Goal: Task Accomplishment & Management: Manage account settings

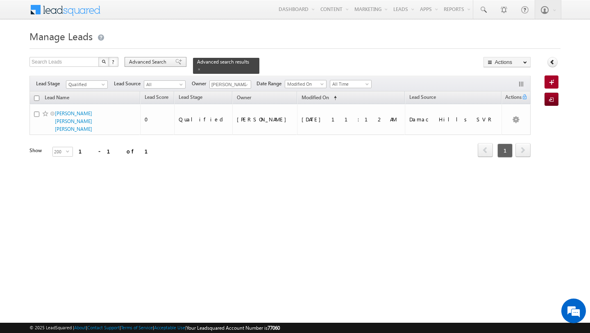
click at [165, 62] on span "Advanced Search" at bounding box center [149, 61] width 40 height 7
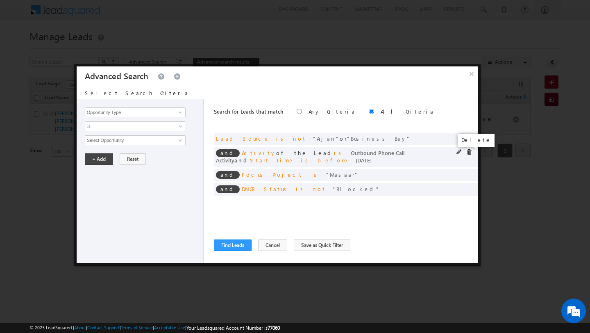
click at [470, 154] on span at bounding box center [469, 152] width 6 height 6
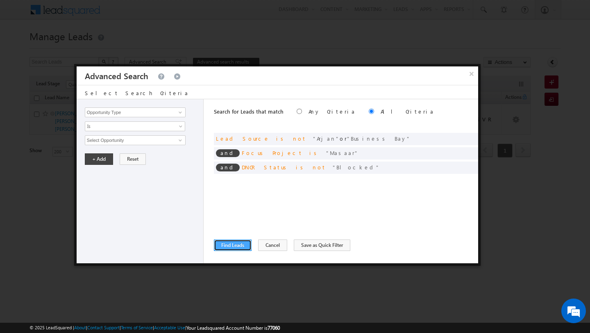
click at [224, 247] on button "Find Leads" at bounding box center [233, 244] width 38 height 11
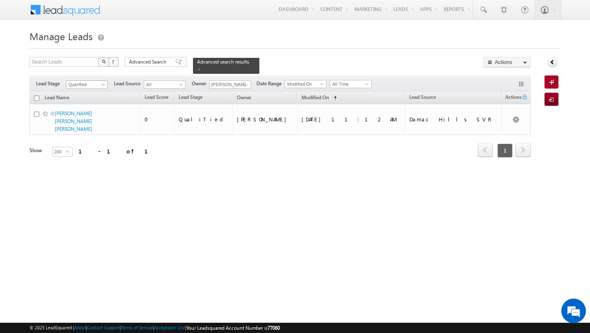
click at [89, 86] on span "Qualified" at bounding box center [85, 84] width 39 height 7
click at [86, 100] on link "Contact" at bounding box center [86, 100] width 41 height 7
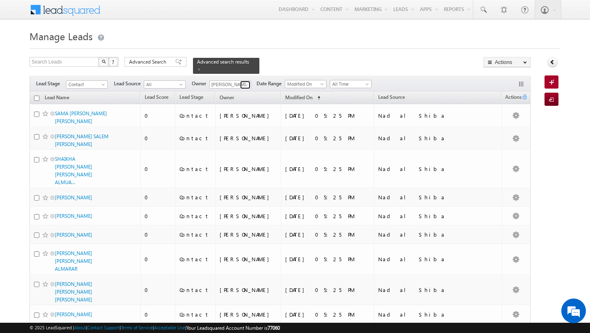
click at [244, 86] on span at bounding box center [246, 85] width 7 height 7
click at [232, 98] on span "[PERSON_NAME][EMAIL_ADDRESS][PERSON_NAME][DOMAIN_NAME]" at bounding box center [250, 99] width 74 height 6
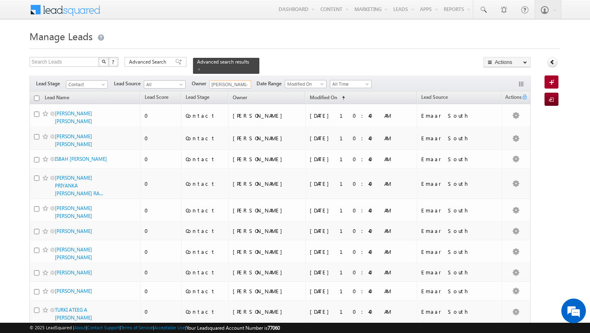
type input "[PERSON_NAME]"
click at [172, 40] on h1 "Manage Leads" at bounding box center [294, 35] width 531 height 16
click at [447, 98] on span "Lead Source" at bounding box center [434, 97] width 27 height 6
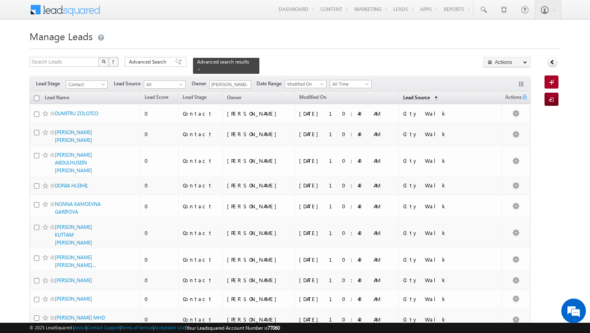
click at [430, 98] on span "Lead Source" at bounding box center [416, 97] width 27 height 6
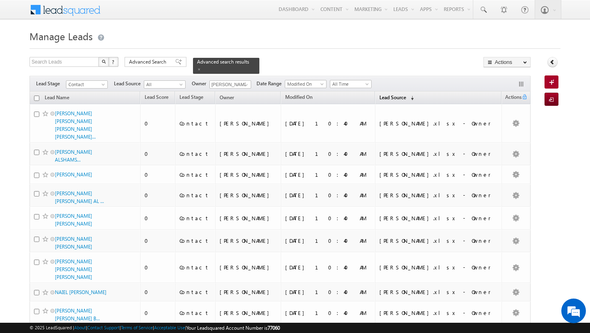
click at [406, 99] on span "Lead Source" at bounding box center [392, 97] width 27 height 6
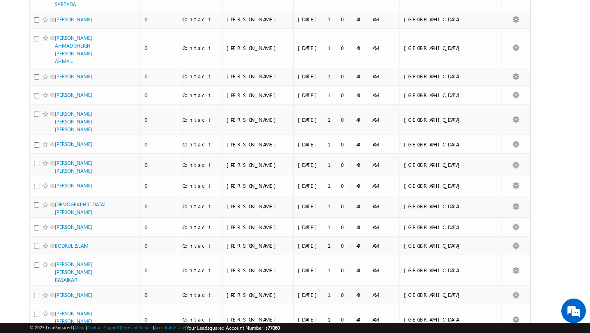
scroll to position [4200, 0]
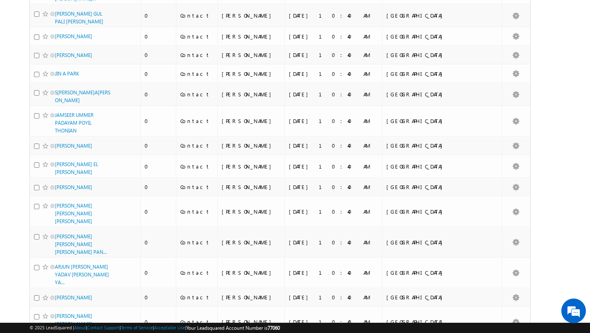
scroll to position [0, 0]
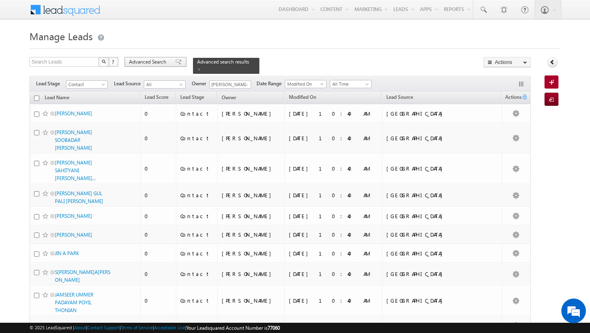
click at [150, 61] on span "Advanced Search" at bounding box center [149, 61] width 40 height 7
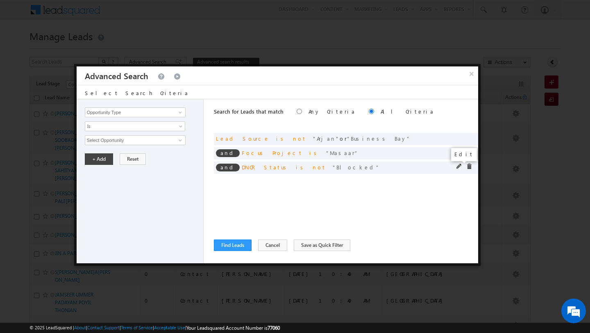
click at [456, 165] on span at bounding box center [459, 166] width 6 height 6
click at [110, 128] on span "Is Not" at bounding box center [129, 126] width 89 height 7
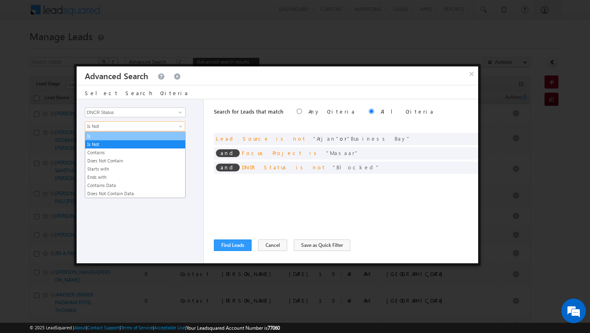
click at [110, 136] on link "Is" at bounding box center [135, 135] width 100 height 7
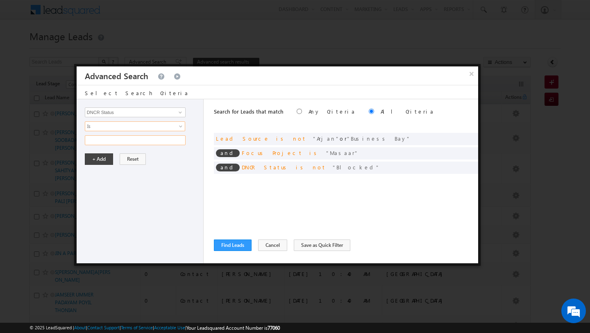
click at [113, 139] on input "text" at bounding box center [135, 140] width 101 height 10
type input "UNBLOCKED"
click at [102, 154] on button "+ Add" at bounding box center [99, 158] width 28 height 11
click at [459, 137] on span at bounding box center [459, 138] width 6 height 6
click at [161, 138] on span "2 selected" at bounding box center [131, 140] width 93 height 9
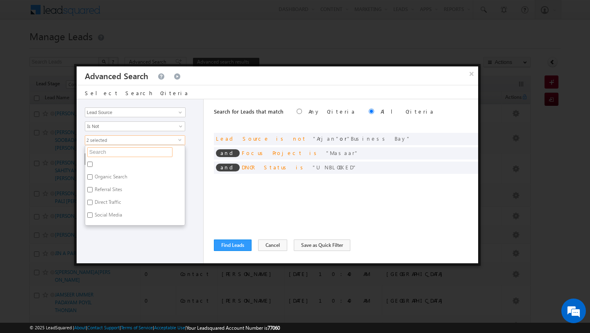
click at [108, 153] on input "text" at bounding box center [129, 152] width 85 height 10
type input "du"
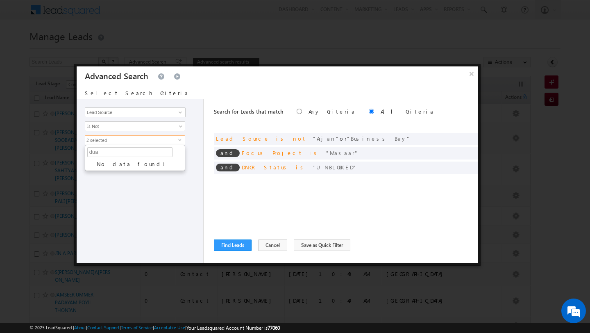
type input "du"
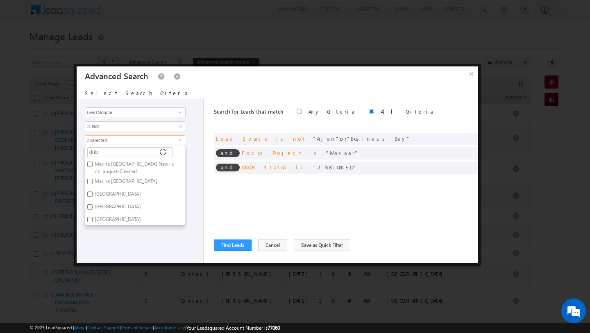
type input "duba"
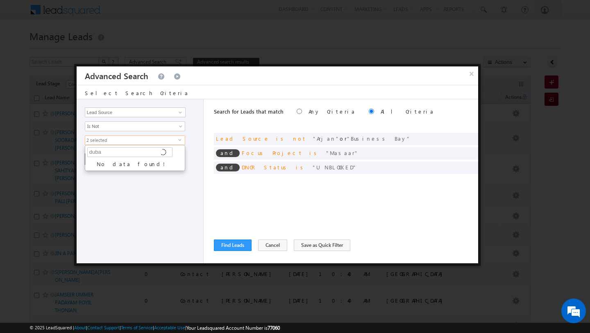
type input "duba"
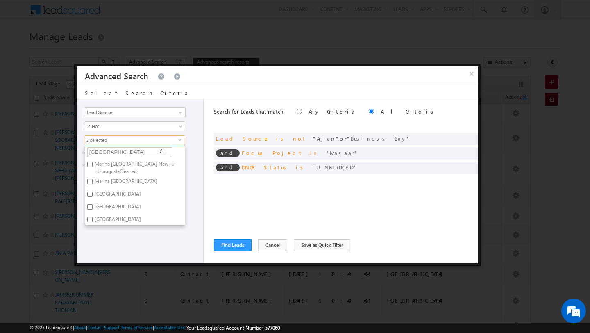
type input "dubai"
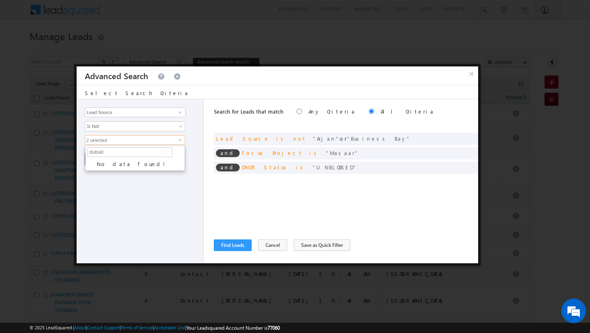
type input "dubai"
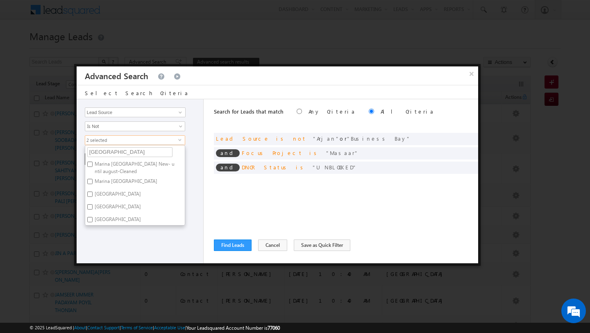
type input "dubai"
type input "dubai la"
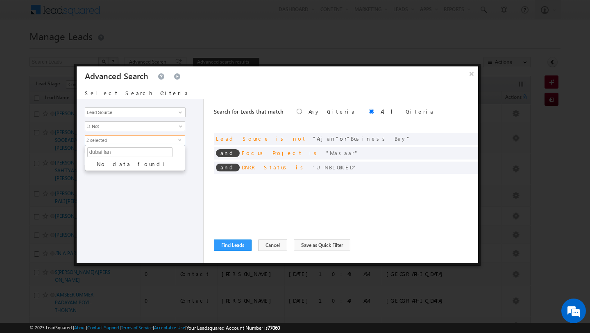
type input "dubai land"
click at [91, 166] on input "[GEOGRAPHIC_DATA] (DLRC)" at bounding box center [89, 163] width 5 height 5
checkbox input "true"
click at [88, 179] on input "[GEOGRAPHIC_DATA] complex (DLRC)" at bounding box center [89, 176] width 5 height 5
checkbox input "true"
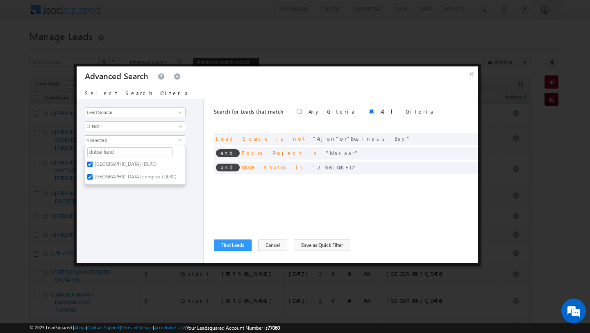
click at [161, 226] on div "Opportunity Type Lead Activity Task Sales Group Prospect Id Address 1 Address 2…" at bounding box center [140, 181] width 127 height 164
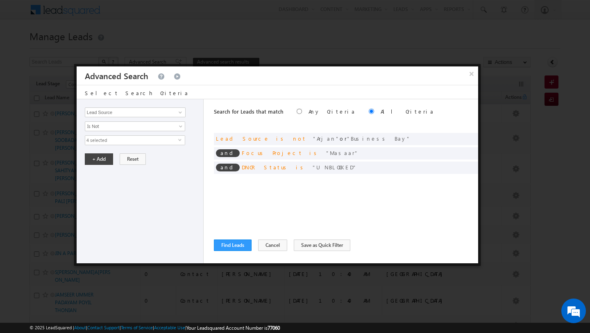
click at [161, 226] on div "Opportunity Type Lead Activity Task Sales Group Prospect Id Address 1 Address 2…" at bounding box center [140, 181] width 127 height 164
click at [96, 162] on button "+ Add" at bounding box center [99, 158] width 28 height 11
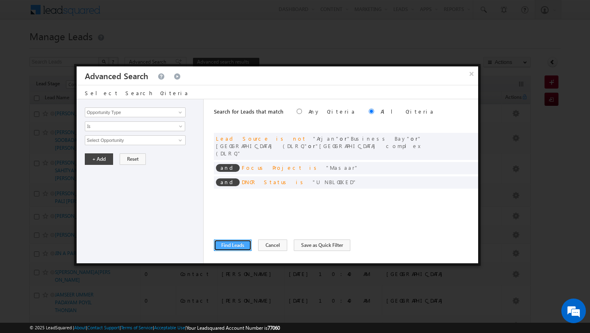
click at [228, 243] on button "Find Leads" at bounding box center [233, 244] width 38 height 11
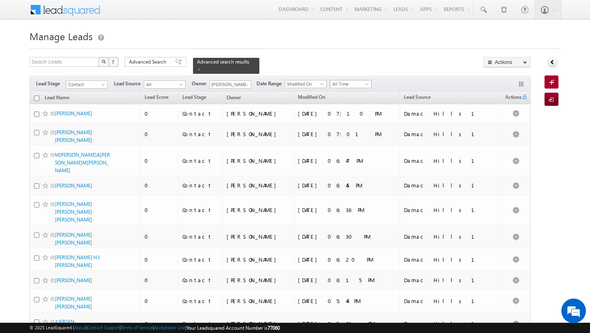
click at [343, 86] on span "All Time" at bounding box center [349, 83] width 39 height 7
click at [345, 129] on link "Last Week" at bounding box center [347, 128] width 41 height 7
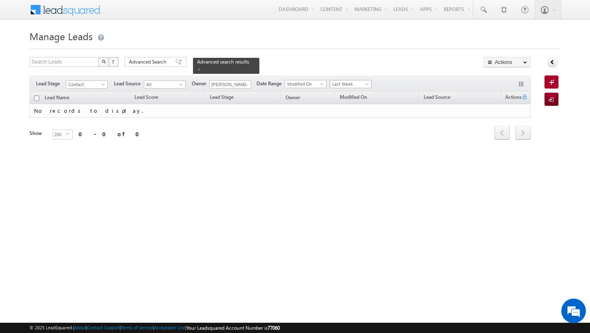
click at [341, 86] on span "Last Week" at bounding box center [349, 83] width 39 height 7
click at [346, 137] on link "This Week" at bounding box center [347, 136] width 41 height 7
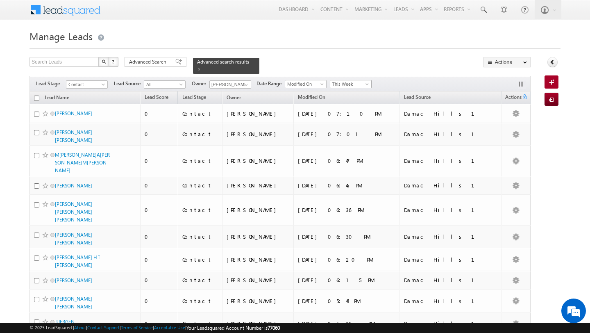
click at [338, 85] on span "This Week" at bounding box center [349, 83] width 39 height 7
click at [340, 90] on link "All Time" at bounding box center [347, 92] width 41 height 7
click at [152, 62] on span "Advanced Search" at bounding box center [149, 61] width 40 height 7
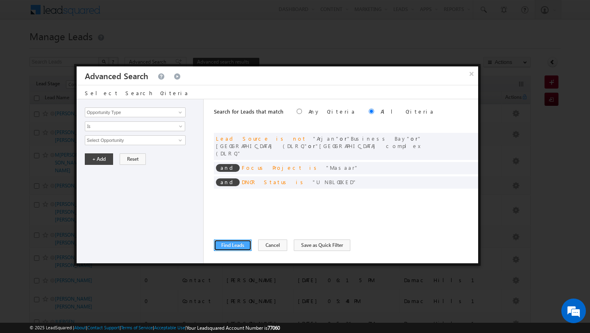
click at [233, 248] on button "Find Leads" at bounding box center [233, 244] width 38 height 11
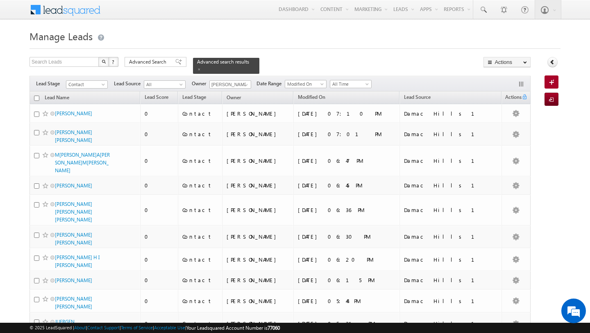
click at [36, 99] on input "checkbox" at bounding box center [36, 97] width 5 height 5
checkbox input "true"
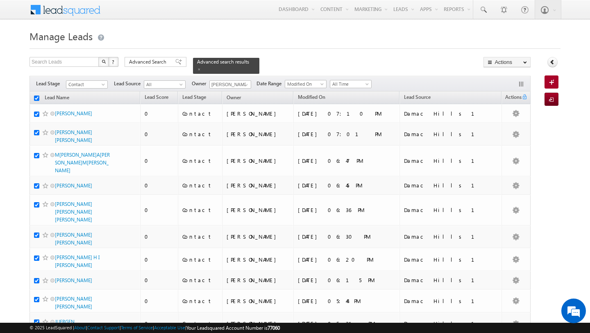
checkbox input "true"
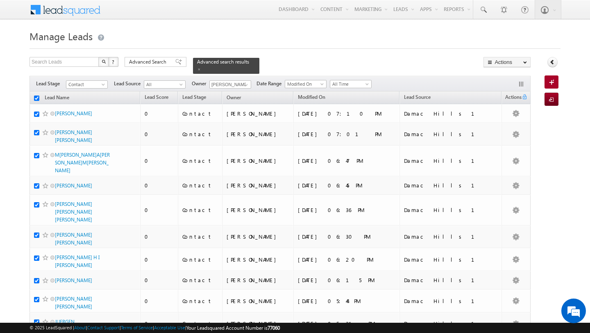
checkbox input "true"
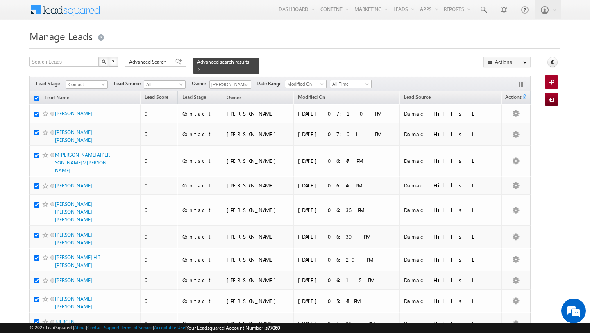
checkbox input "true"
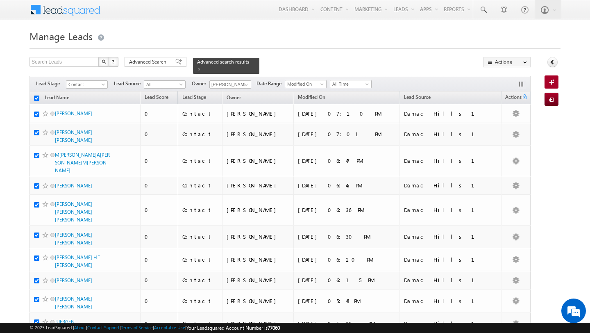
checkbox input "true"
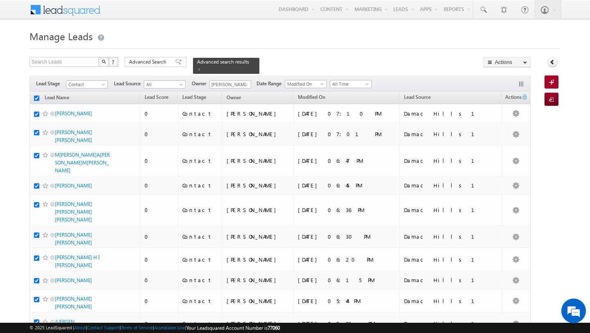
checkbox input "true"
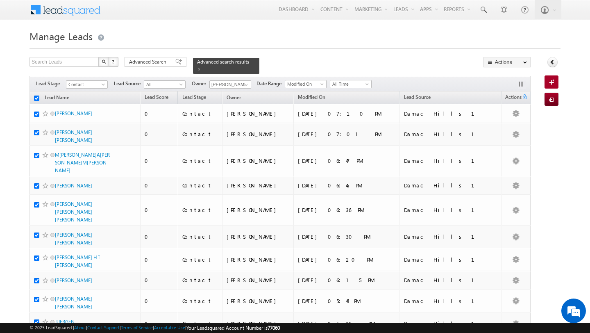
checkbox input "true"
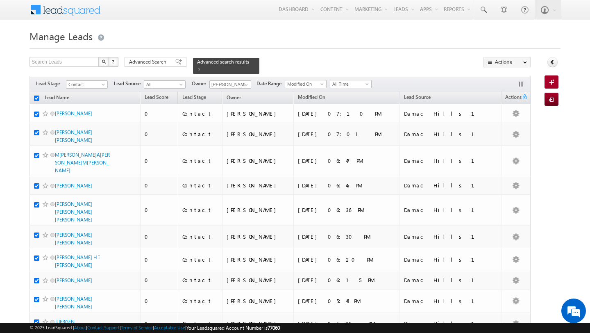
checkbox input "true"
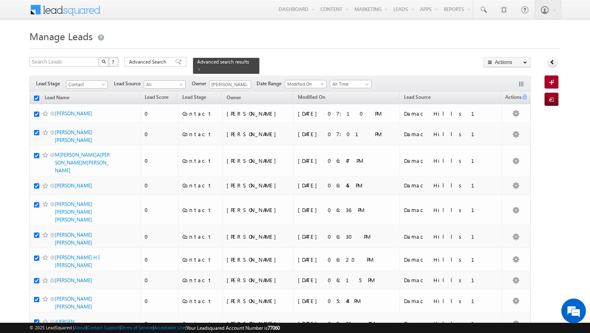
checkbox input "true"
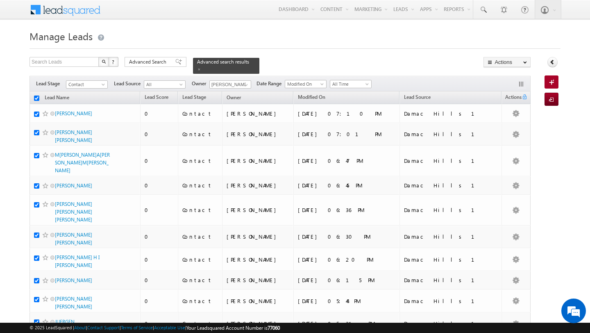
checkbox input "true"
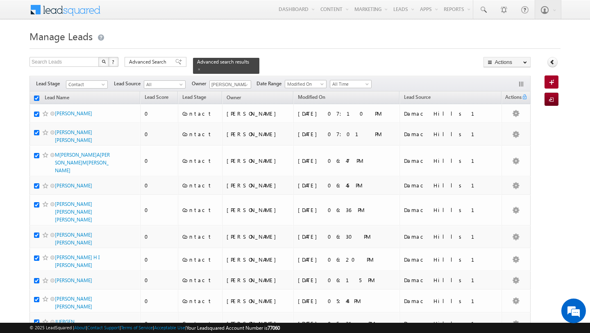
checkbox input "true"
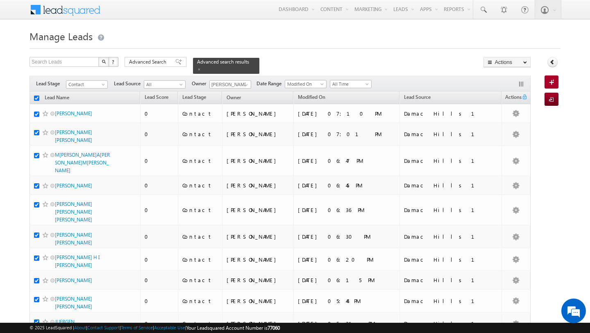
checkbox input "true"
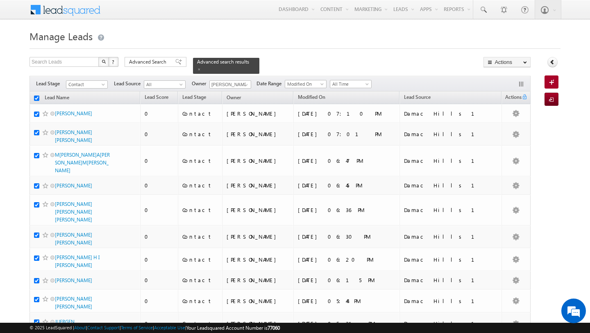
checkbox input "true"
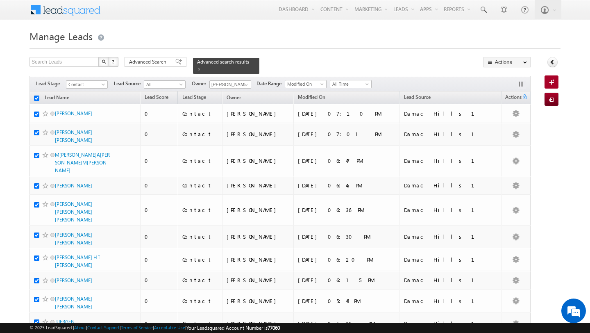
checkbox input "true"
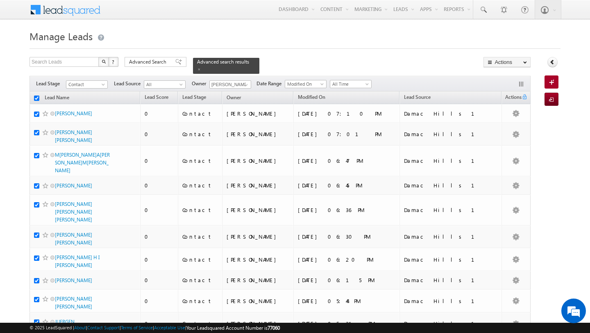
checkbox input "true"
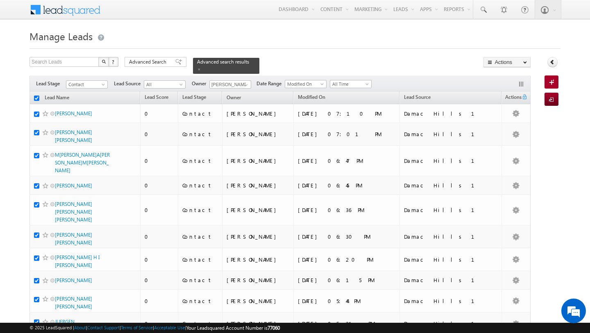
checkbox input "true"
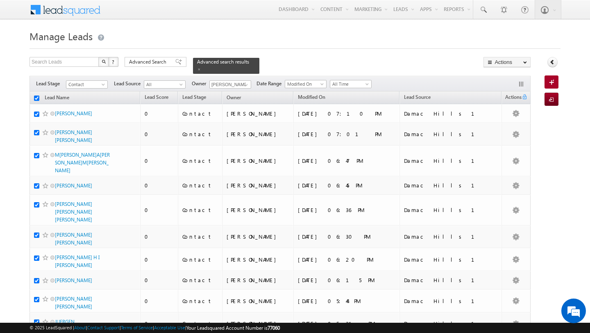
checkbox input "true"
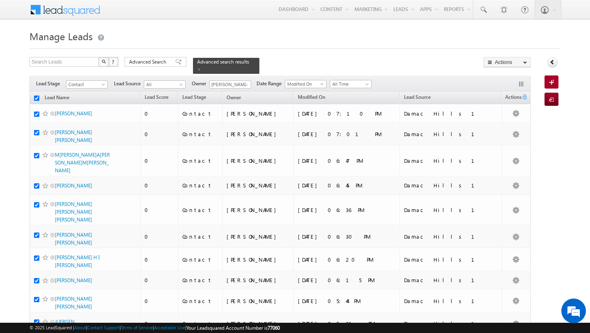
checkbox input "true"
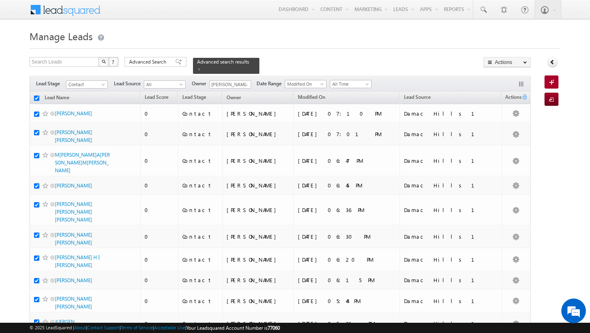
checkbox input "true"
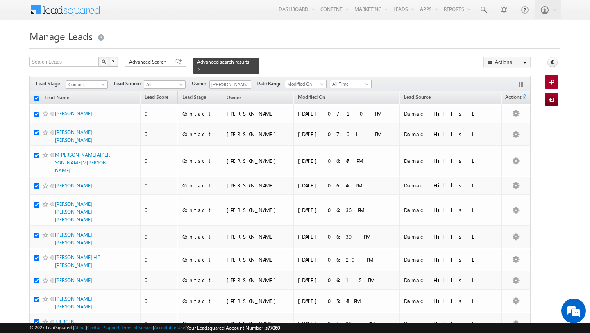
checkbox input "true"
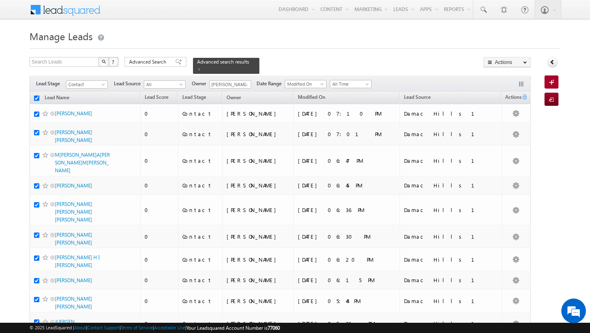
checkbox input "true"
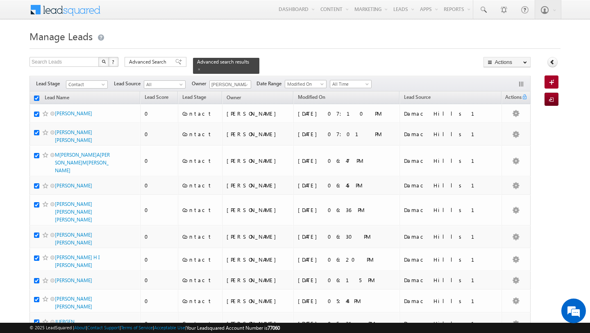
checkbox input "true"
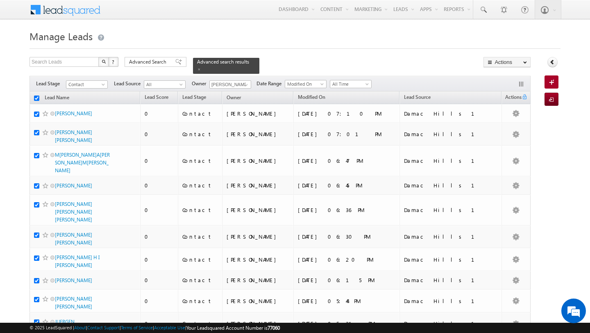
checkbox input "true"
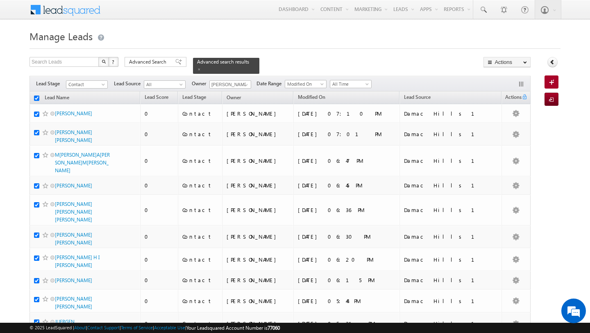
checkbox input "true"
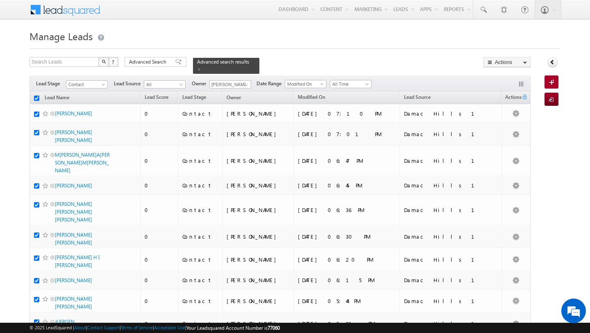
checkbox input "true"
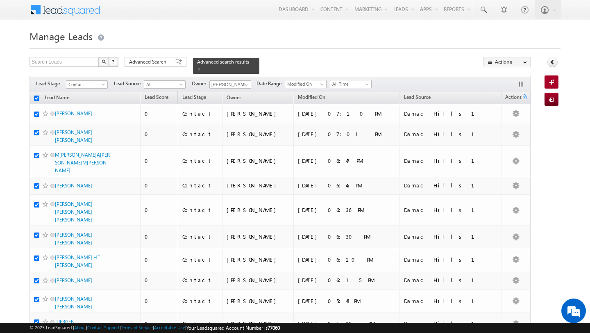
checkbox input "true"
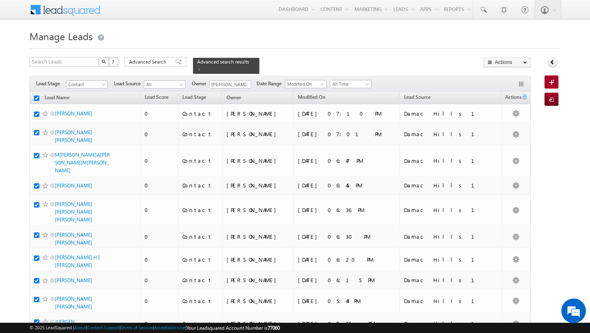
checkbox input "true"
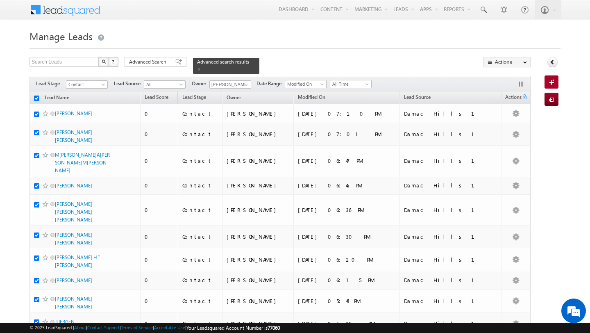
checkbox input "true"
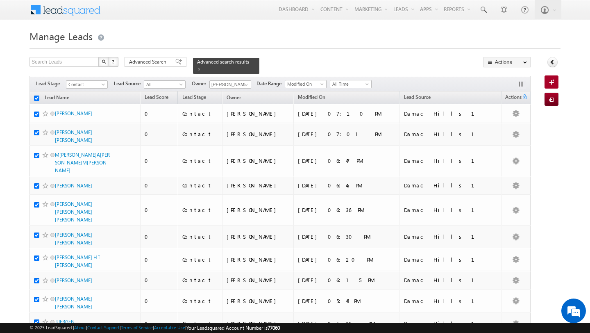
checkbox input "true"
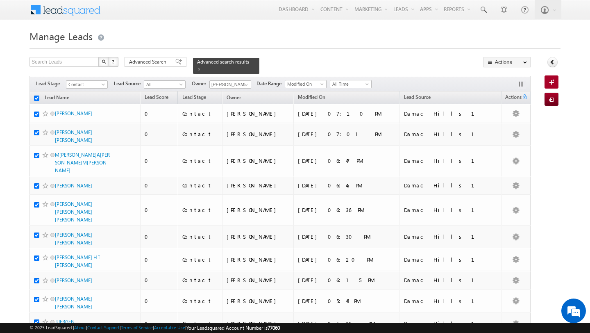
checkbox input "true"
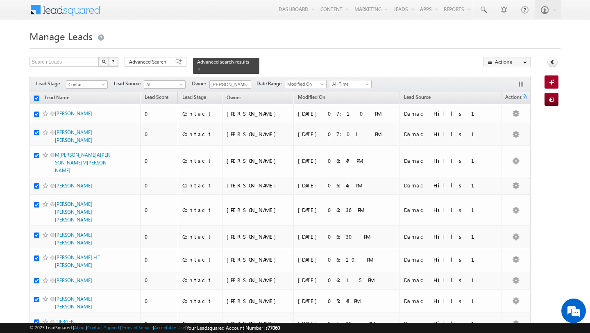
checkbox input "true"
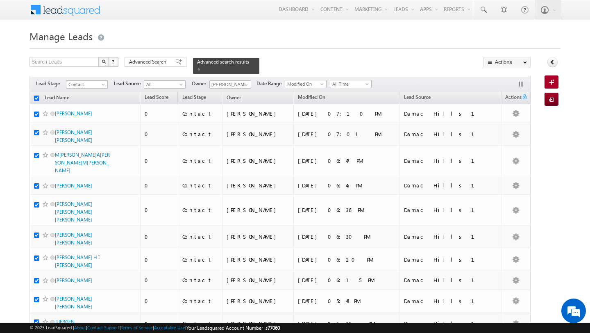
checkbox input "true"
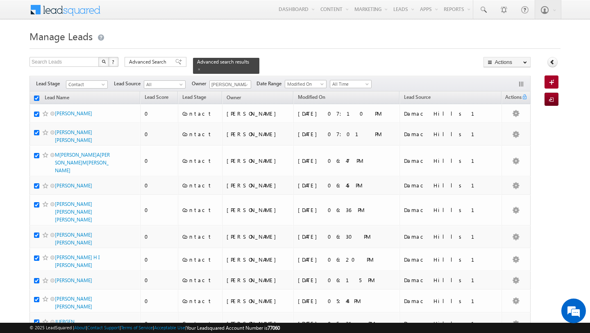
checkbox input "true"
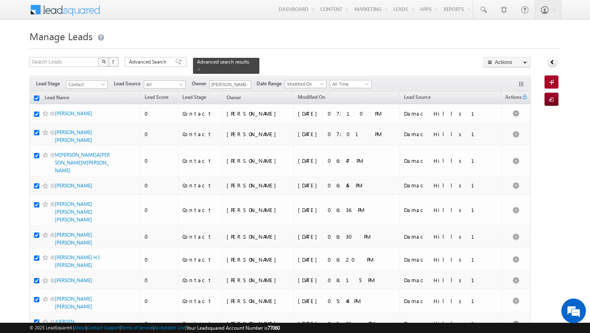
checkbox input "true"
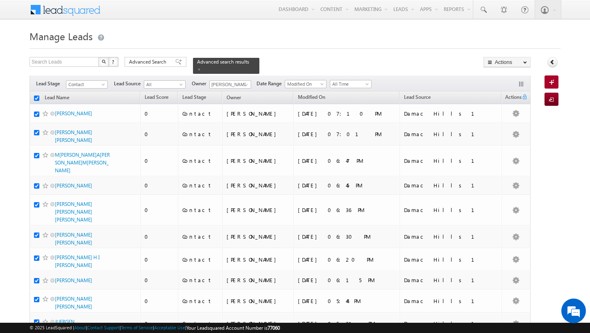
checkbox input "true"
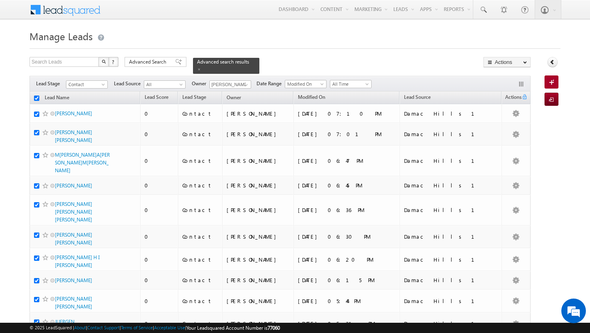
checkbox input "true"
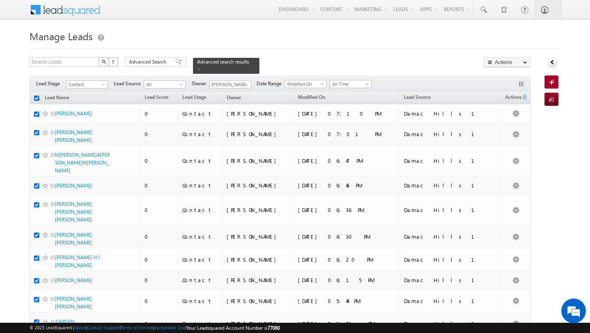
checkbox input "true"
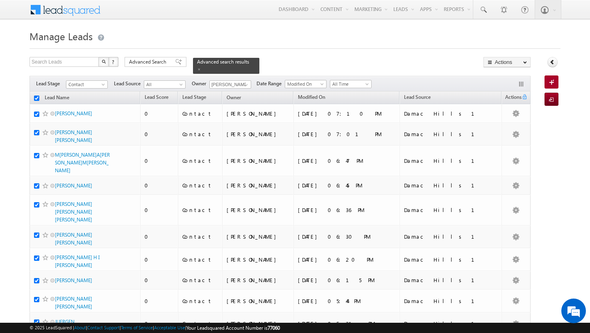
checkbox input "true"
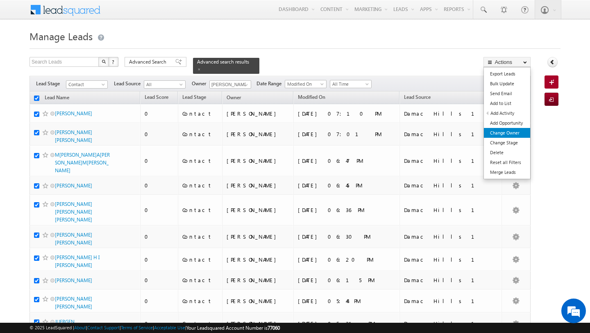
click at [502, 132] on link "Change Owner" at bounding box center [507, 133] width 46 height 10
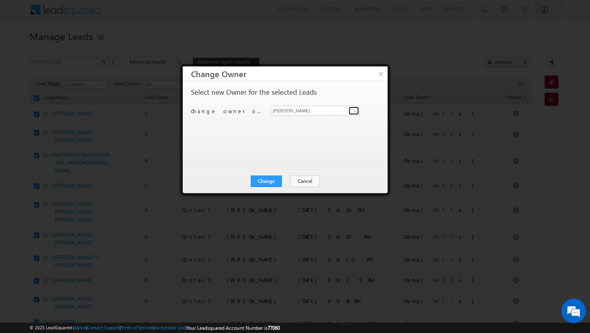
click at [355, 111] on span at bounding box center [355, 110] width 7 height 7
click at [325, 125] on span "swarup.chandradas@indglobal.ae" at bounding box center [311, 127] width 74 height 6
click at [269, 179] on button "Change" at bounding box center [266, 180] width 31 height 11
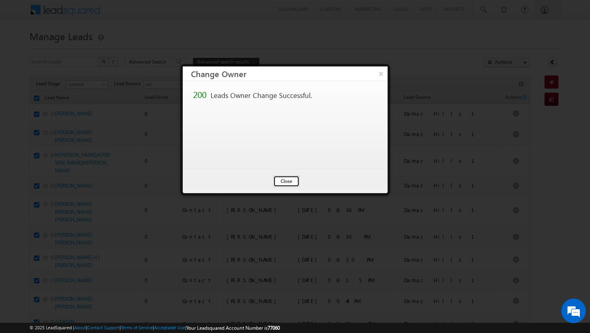
click at [291, 183] on button "Close" at bounding box center [286, 180] width 26 height 11
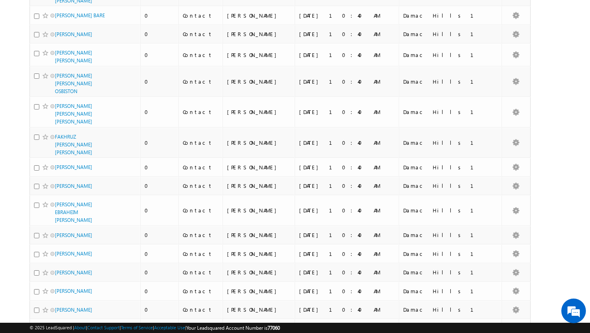
scroll to position [3844, 0]
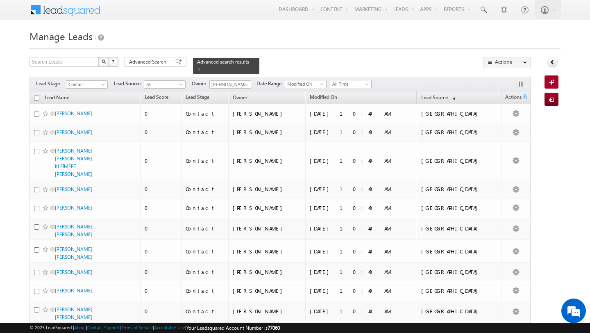
click at [38, 98] on input "checkbox" at bounding box center [36, 97] width 5 height 5
checkbox input "true"
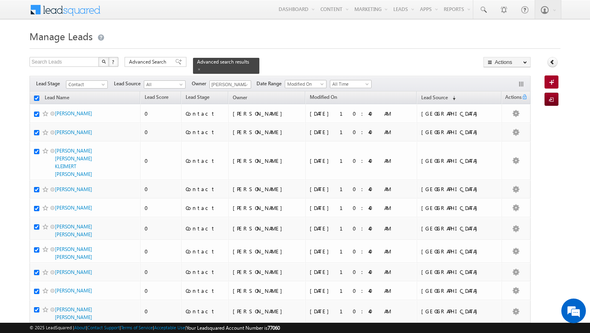
checkbox input "true"
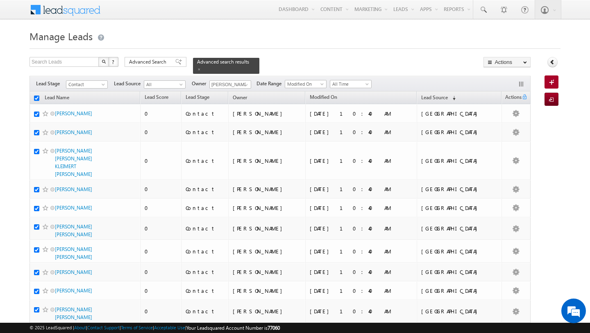
checkbox input "true"
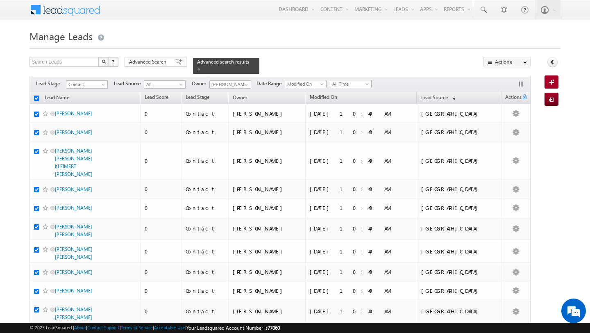
checkbox input "true"
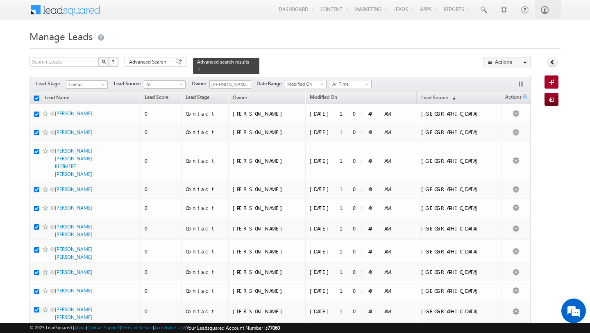
checkbox input "true"
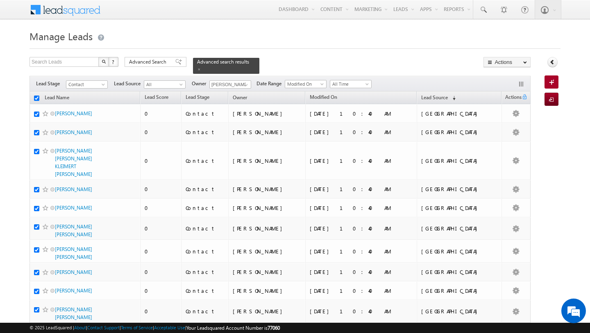
checkbox input "true"
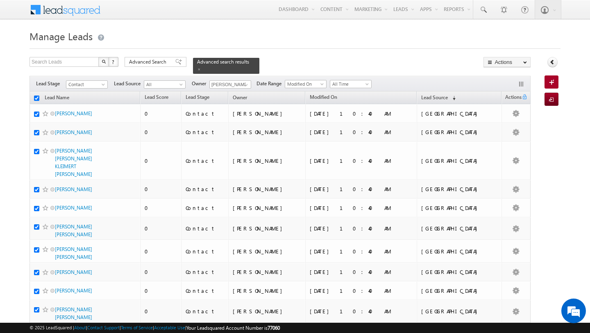
checkbox input "true"
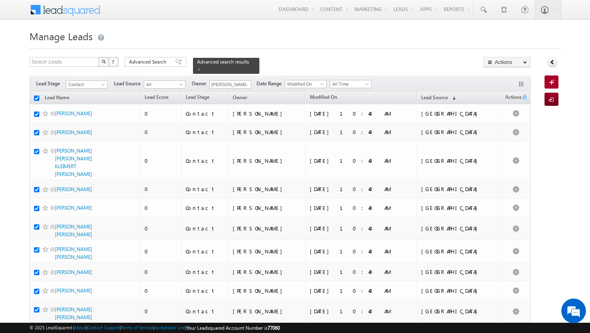
checkbox input "true"
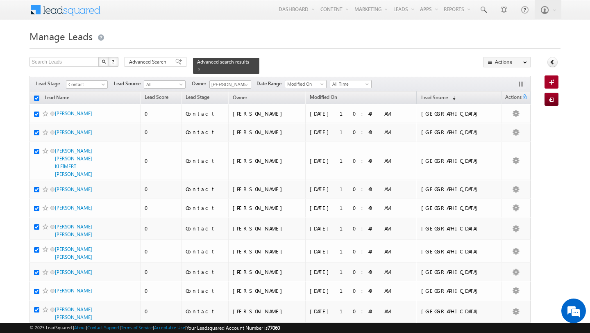
checkbox input "true"
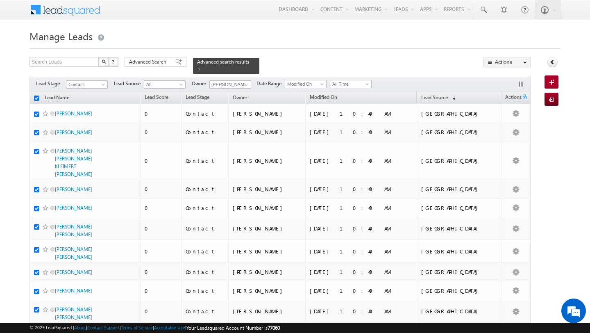
checkbox input "true"
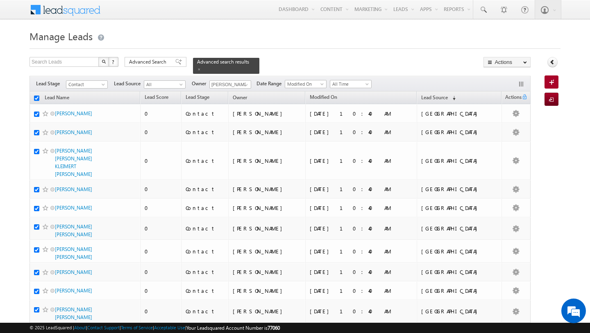
checkbox input "true"
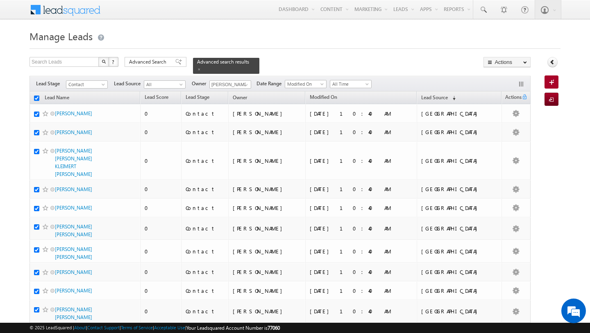
checkbox input "true"
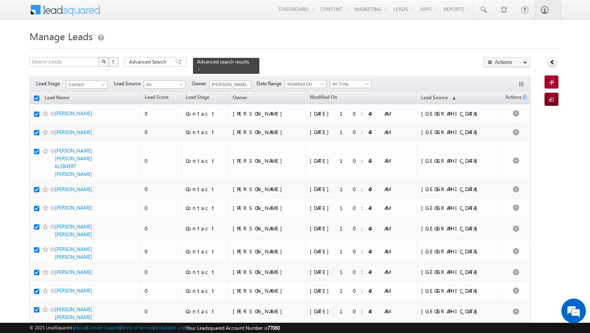
checkbox input "true"
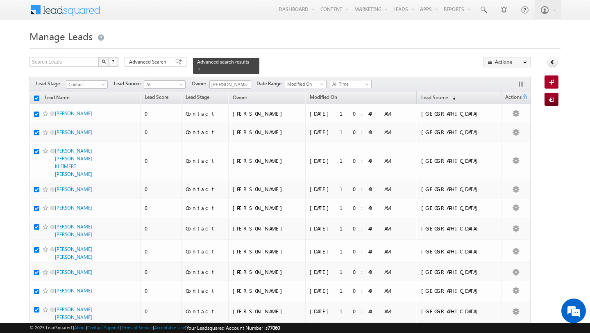
checkbox input "true"
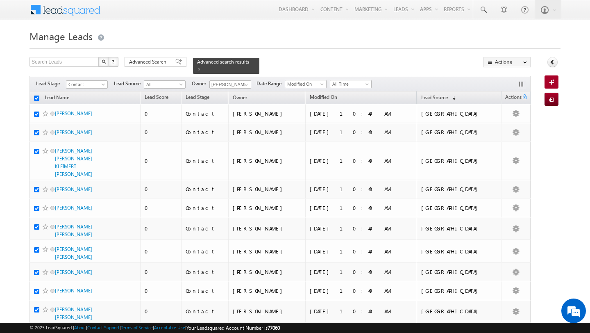
checkbox input "true"
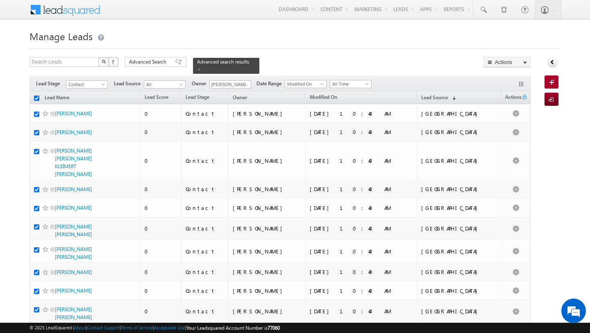
checkbox input "true"
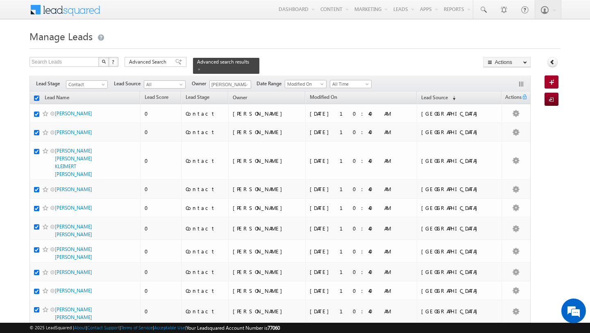
checkbox input "true"
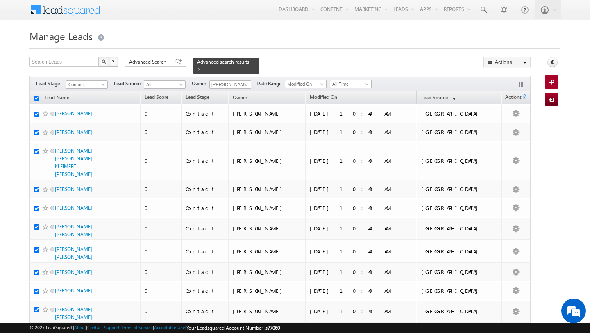
checkbox input "true"
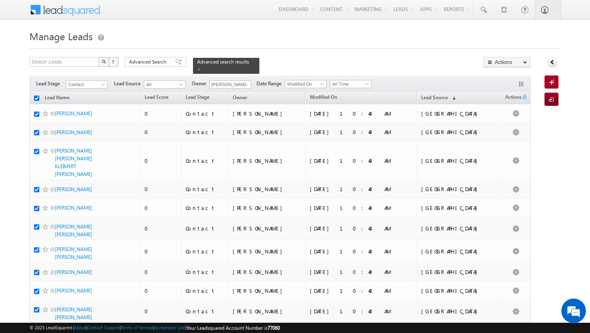
checkbox input "true"
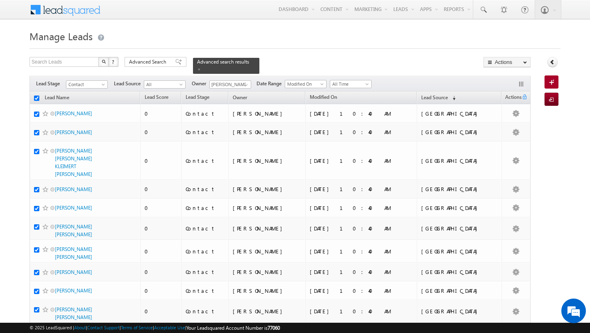
checkbox input "true"
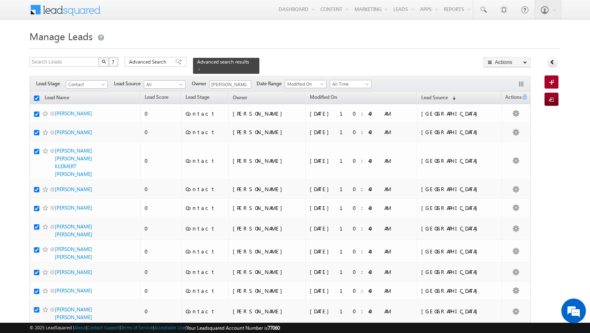
checkbox input "true"
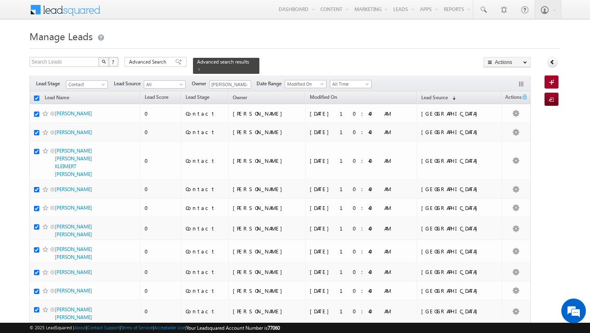
checkbox input "true"
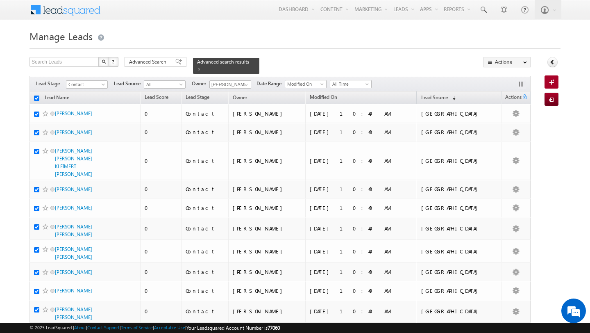
checkbox input "true"
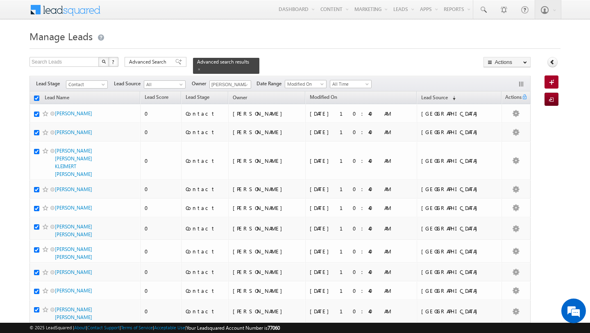
checkbox input "true"
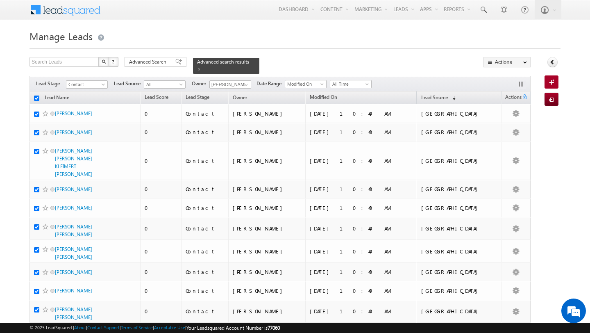
checkbox input "true"
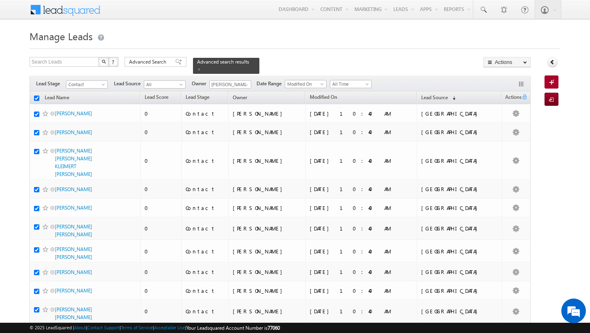
checkbox input "true"
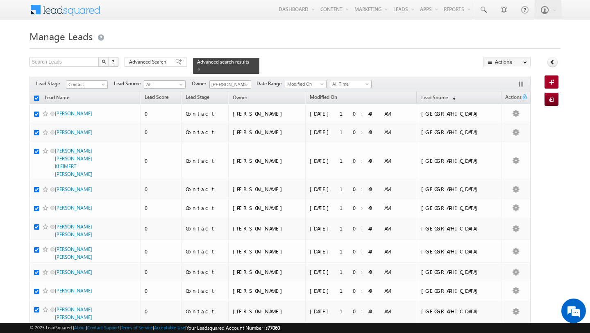
checkbox input "true"
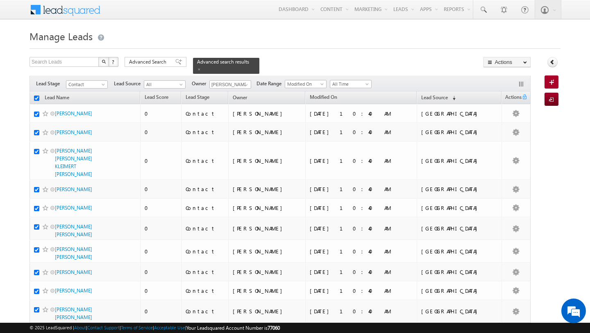
checkbox input "true"
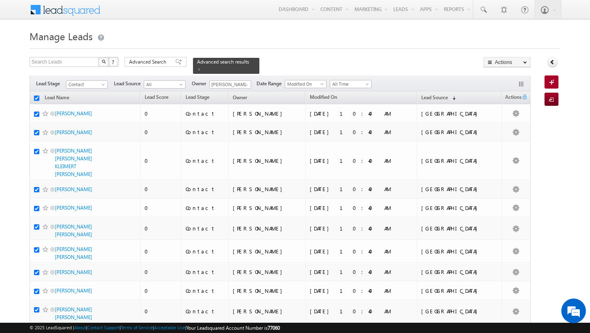
checkbox input "true"
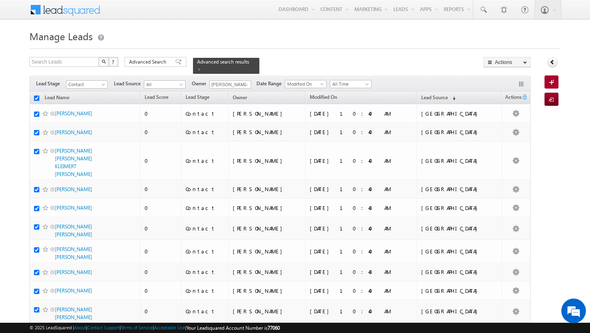
checkbox input "true"
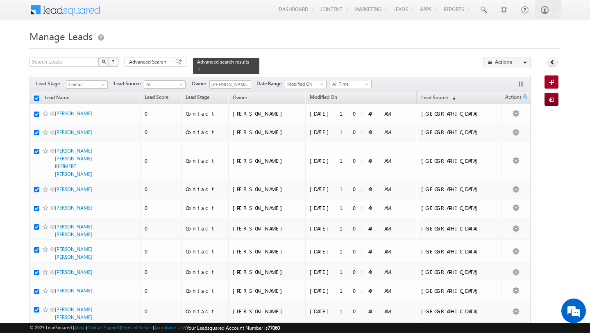
checkbox input "true"
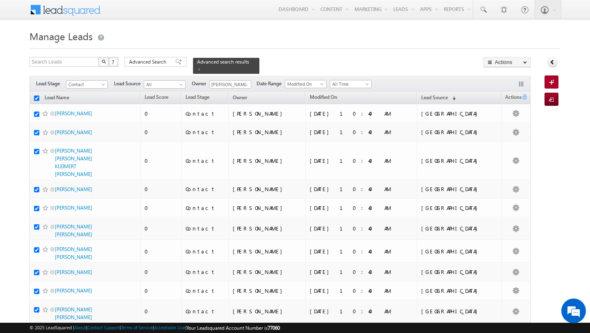
checkbox input "true"
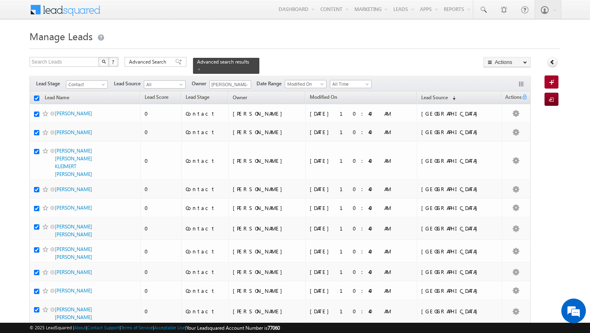
checkbox input "true"
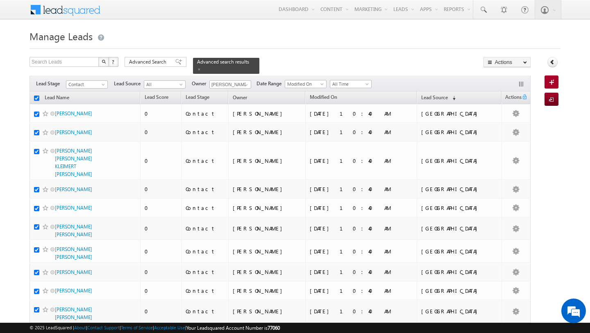
checkbox input "true"
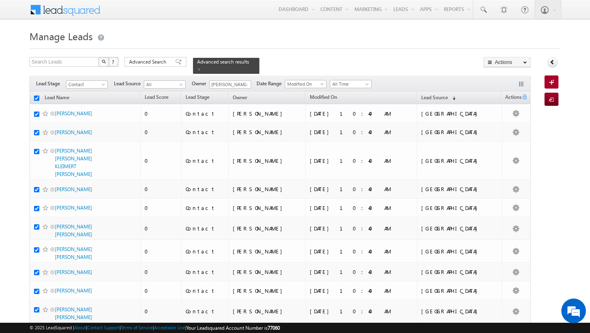
checkbox input "true"
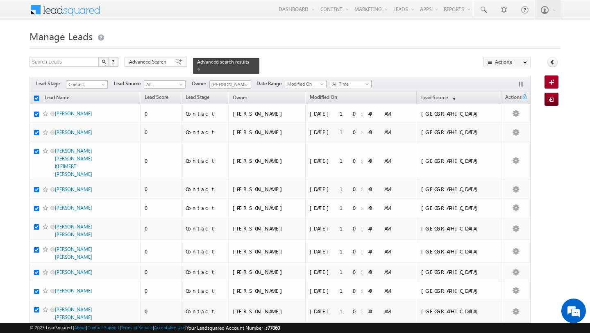
checkbox input "true"
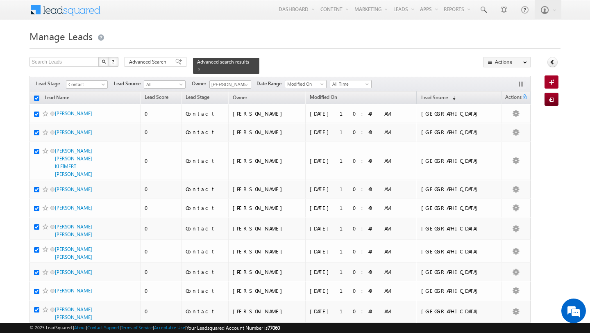
checkbox input "true"
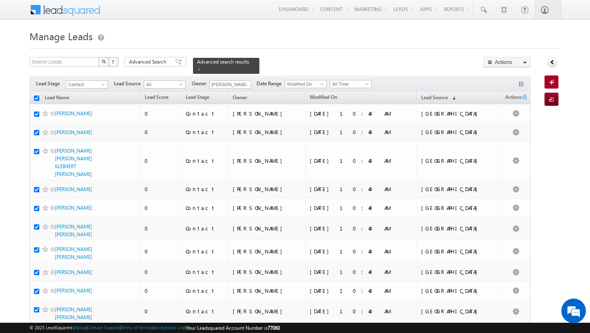
checkbox input "true"
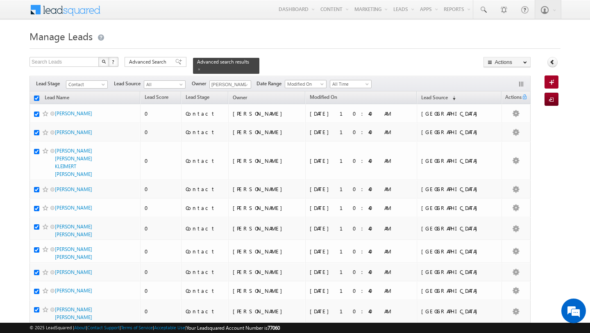
checkbox input "true"
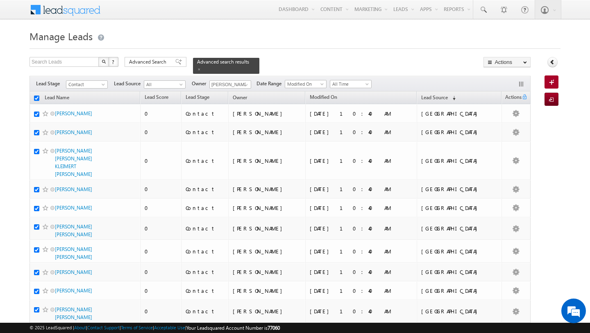
checkbox input "true"
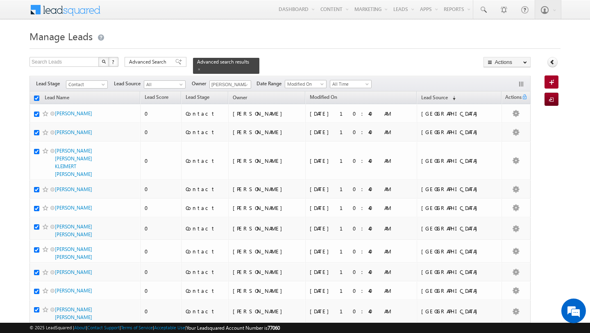
checkbox input "true"
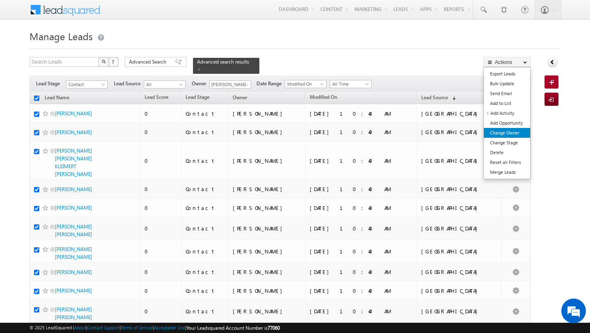
click at [503, 132] on link "Change Owner" at bounding box center [507, 133] width 46 height 10
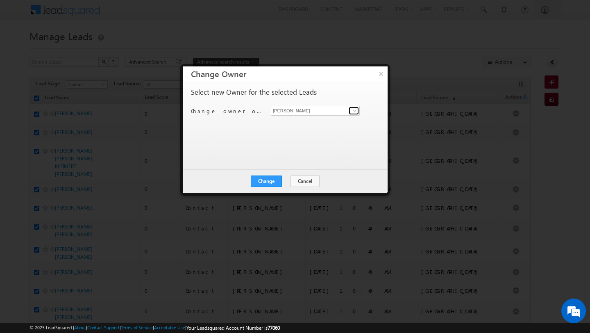
click at [355, 111] on span at bounding box center [355, 110] width 7 height 7
click at [320, 122] on link "Shubham Tripathi shubhamdutta.tripathi@indglobal.ae" at bounding box center [315, 124] width 89 height 16
click at [270, 182] on button "Change" at bounding box center [266, 180] width 31 height 11
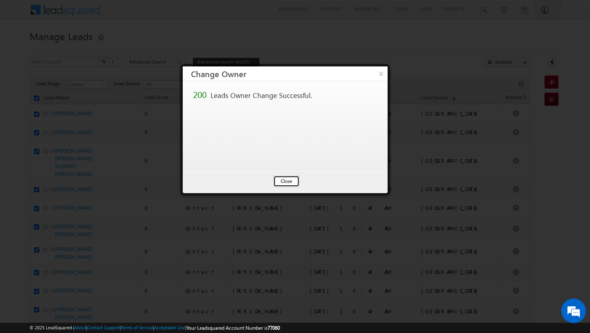
click at [290, 184] on button "Close" at bounding box center [286, 180] width 26 height 11
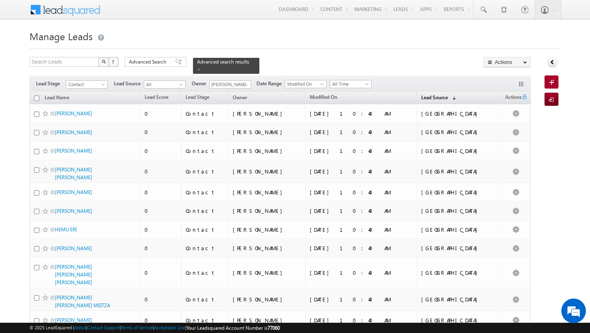
click at [441, 95] on span "Lead Source" at bounding box center [434, 97] width 27 height 6
click at [37, 98] on input "checkbox" at bounding box center [36, 97] width 5 height 5
checkbox input "true"
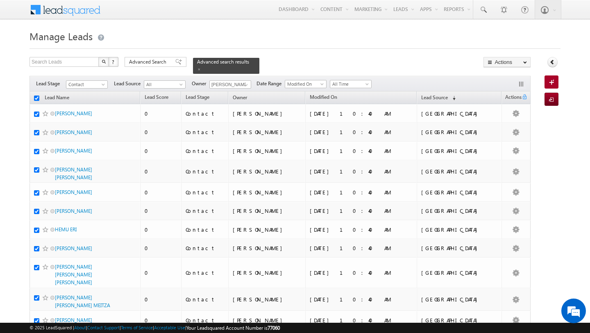
checkbox input "true"
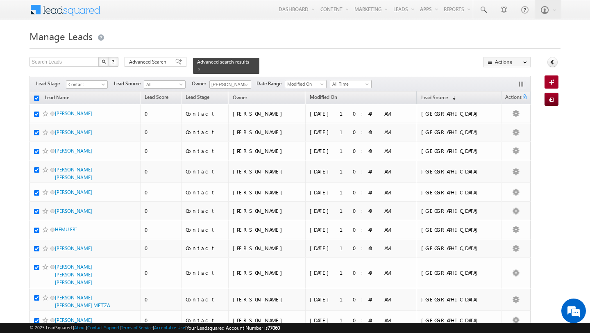
checkbox input "true"
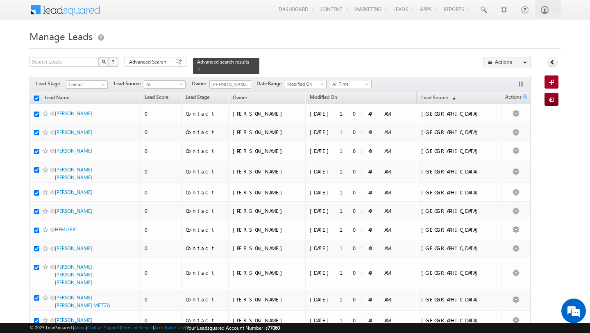
checkbox input "true"
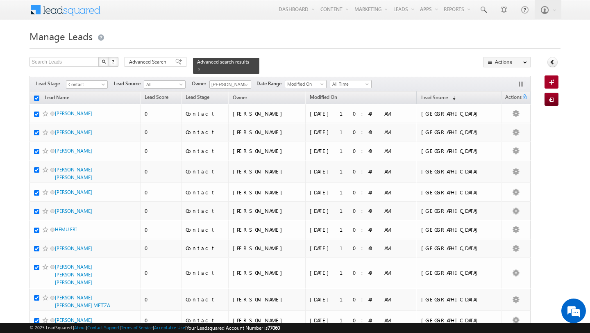
checkbox input "true"
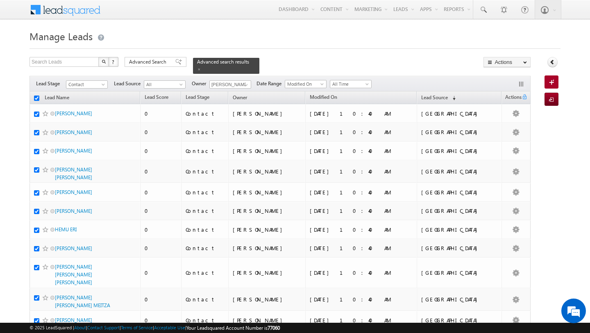
checkbox input "true"
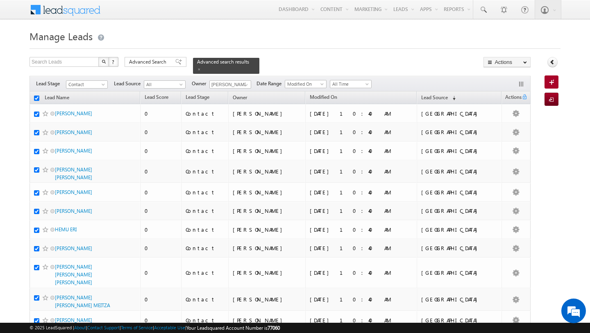
checkbox input "true"
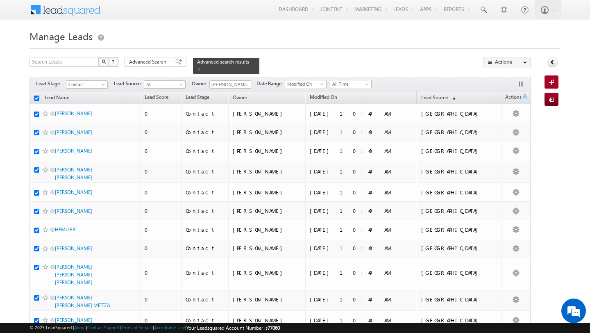
checkbox input "true"
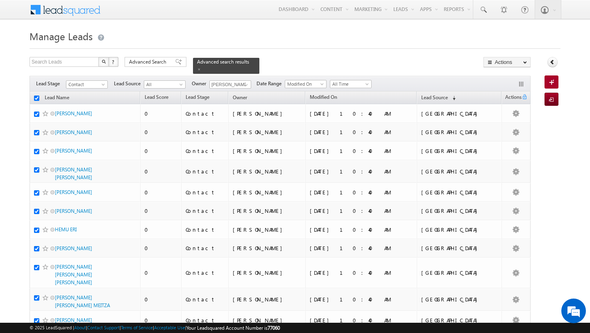
checkbox input "true"
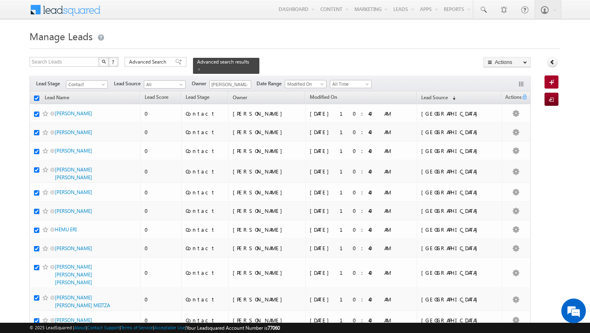
checkbox input "true"
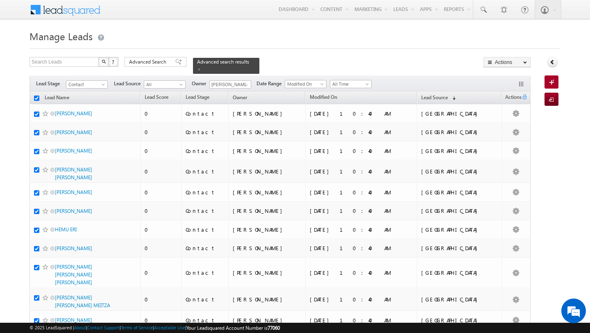
checkbox input "true"
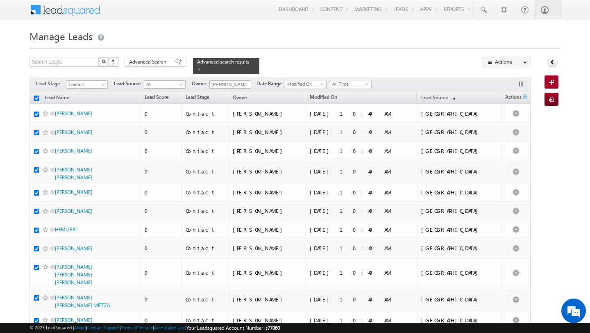
checkbox input "true"
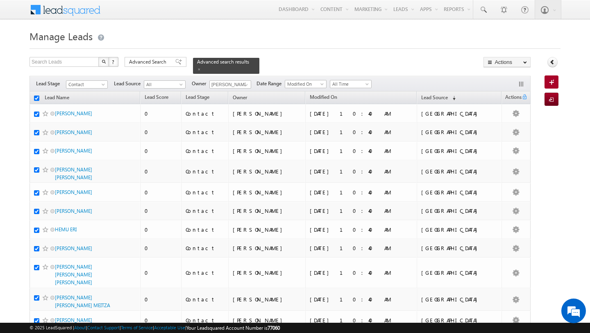
checkbox input "true"
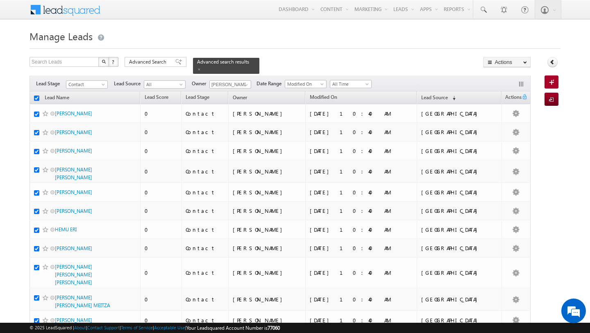
checkbox input "true"
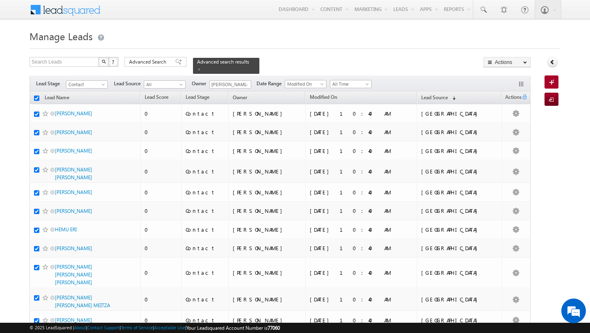
checkbox input "true"
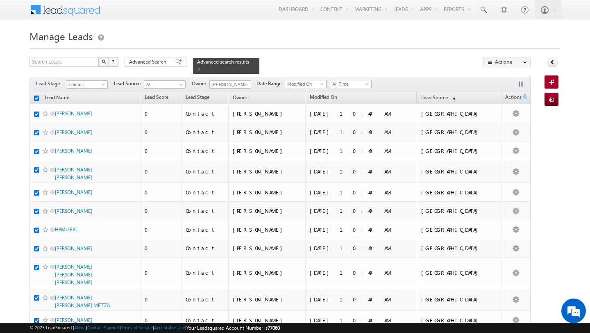
checkbox input "true"
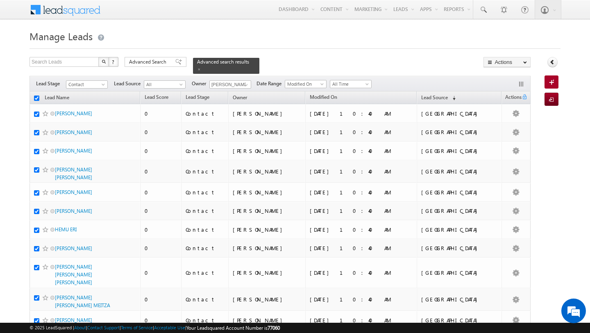
checkbox input "true"
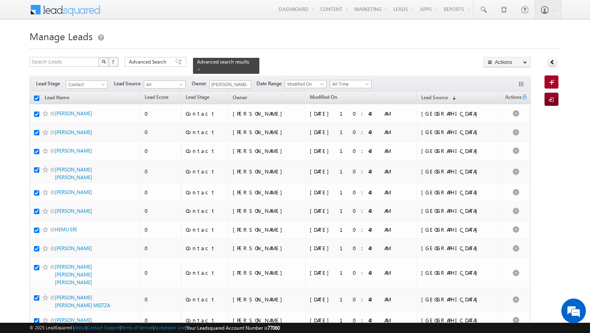
checkbox input "true"
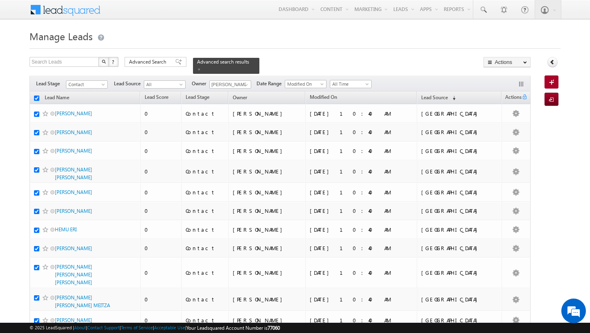
checkbox input "true"
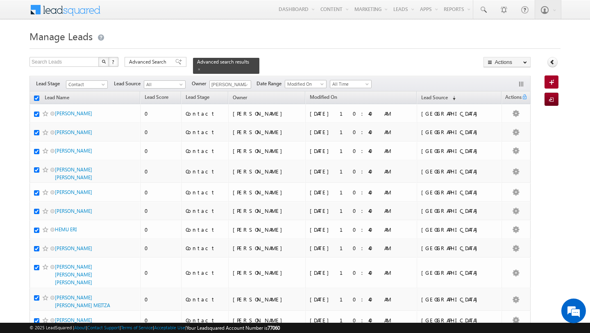
checkbox input "true"
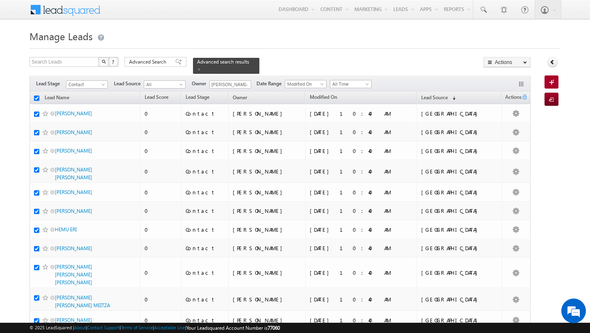
checkbox input "true"
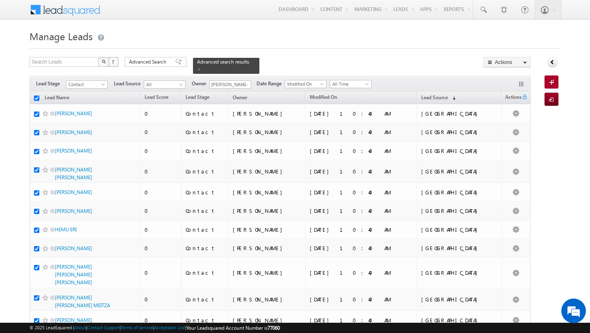
checkbox input "true"
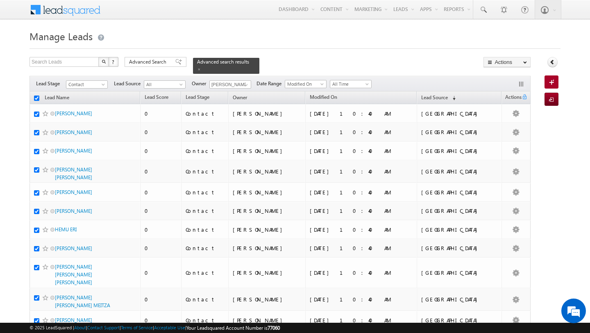
checkbox input "true"
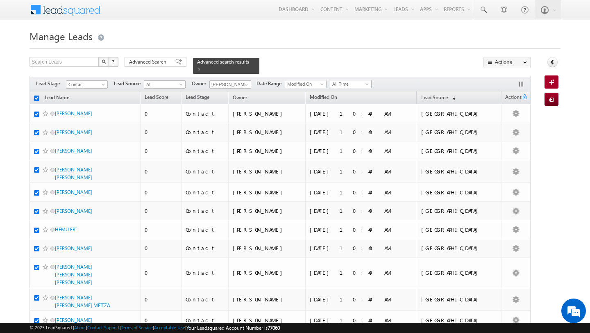
checkbox input "true"
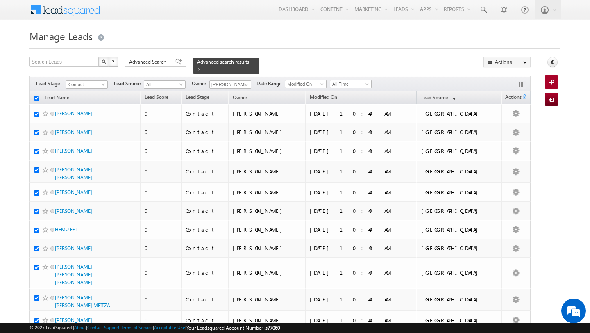
checkbox input "true"
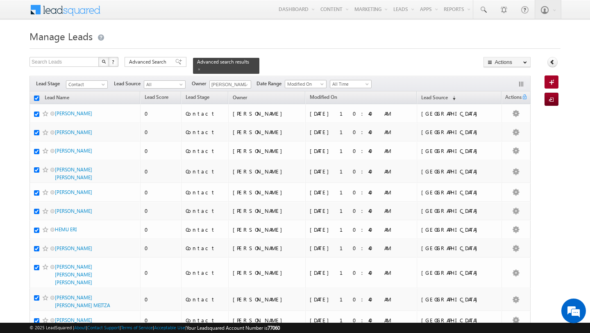
checkbox input "true"
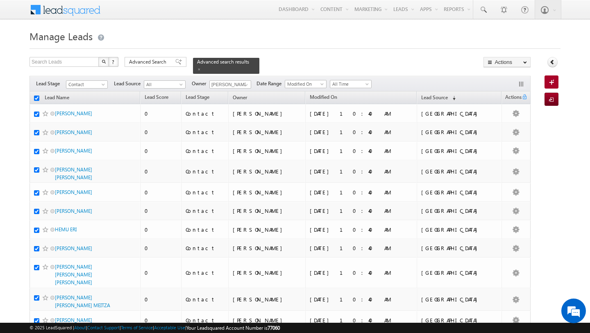
checkbox input "true"
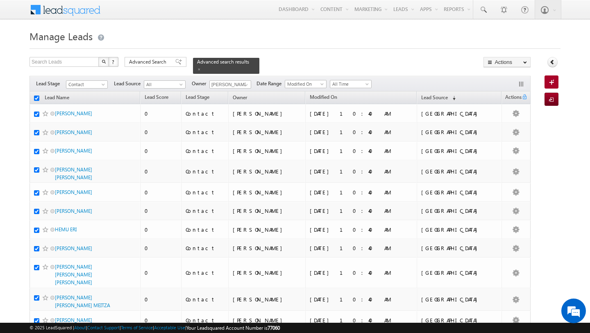
checkbox input "true"
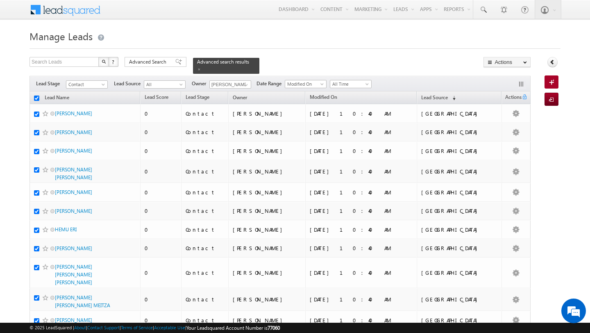
checkbox input "true"
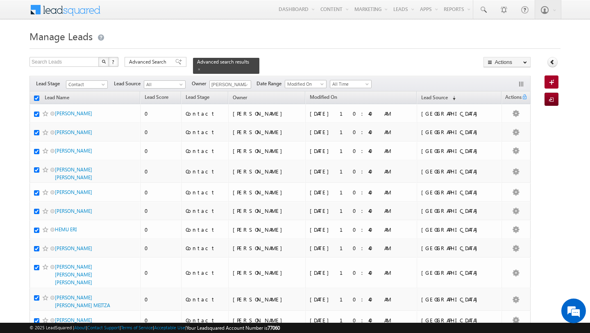
checkbox input "true"
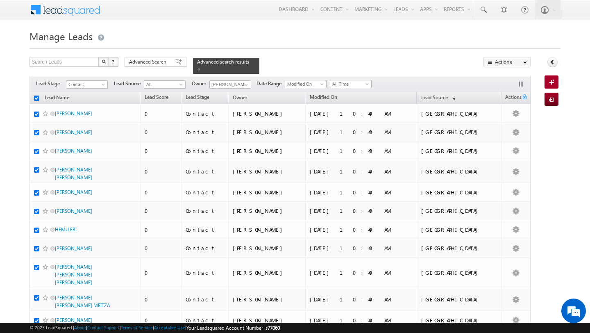
checkbox input "true"
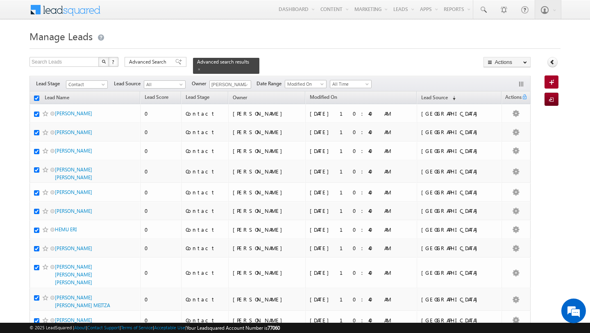
checkbox input "true"
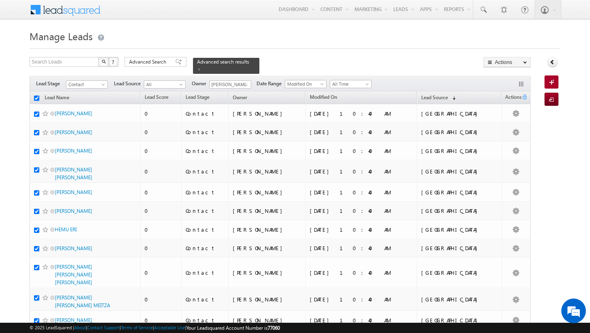
checkbox input "true"
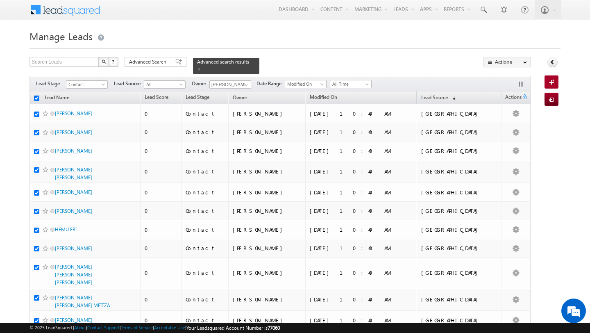
checkbox input "true"
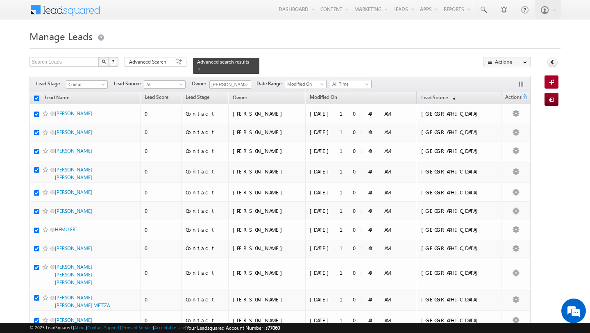
checkbox input "true"
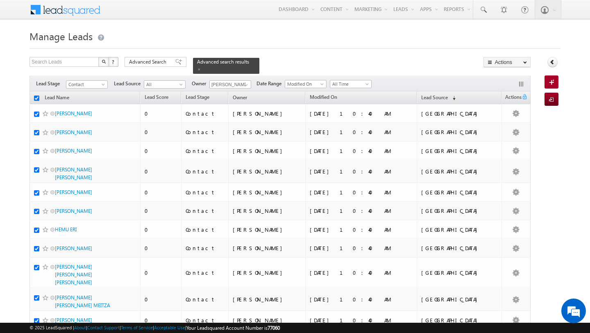
checkbox input "true"
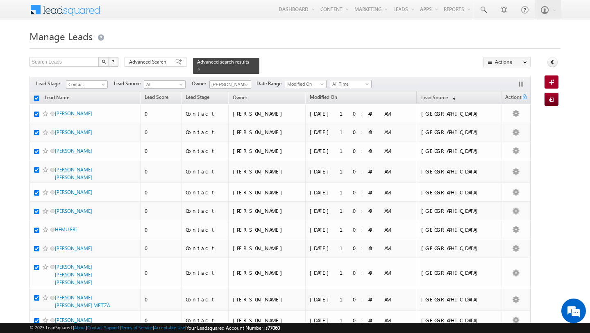
checkbox input "true"
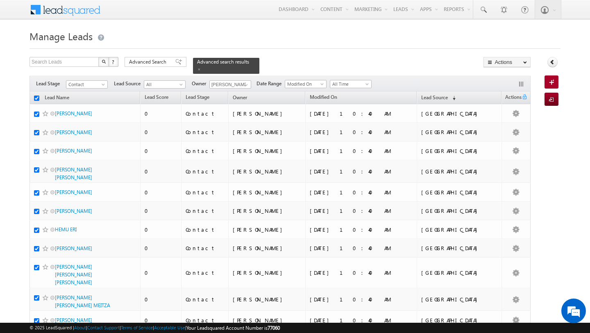
checkbox input "true"
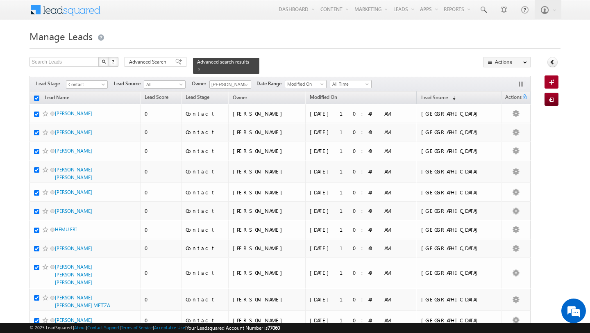
checkbox input "true"
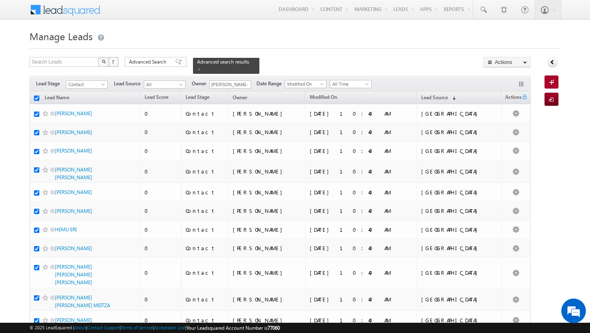
checkbox input "true"
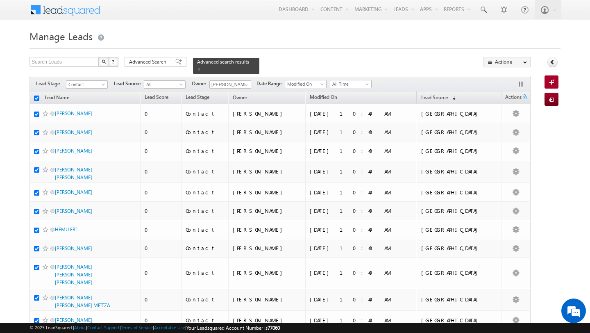
checkbox input "true"
click at [337, 98] on span "Modified On" at bounding box center [323, 97] width 27 height 6
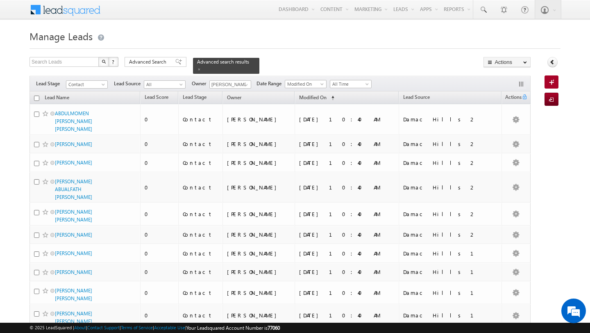
click at [38, 100] on input "checkbox" at bounding box center [36, 97] width 5 height 5
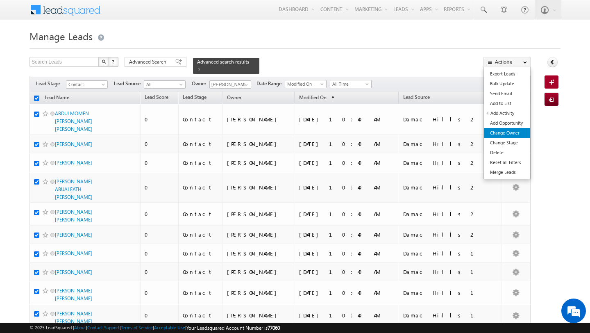
click at [510, 132] on link "Change Owner" at bounding box center [507, 133] width 46 height 10
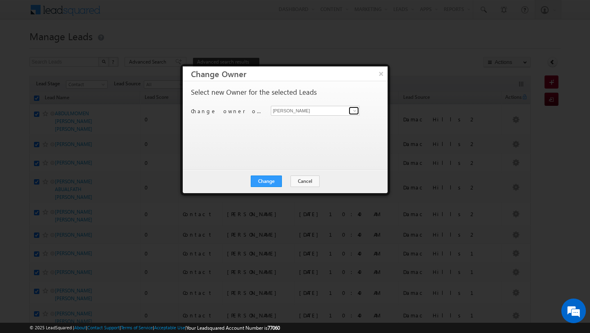
click at [356, 113] on span at bounding box center [355, 110] width 7 height 7
click at [339, 124] on span "anand.pandey@indglobal.ae" at bounding box center [311, 127] width 74 height 6
click at [263, 176] on button "Change" at bounding box center [266, 180] width 31 height 11
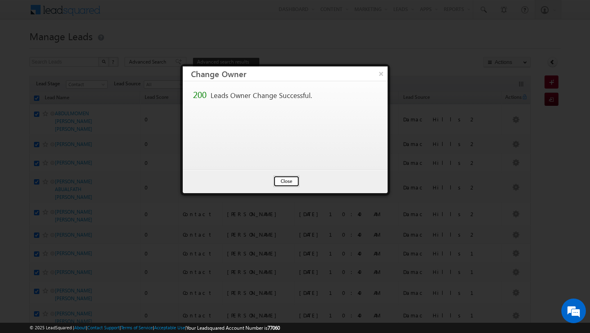
click at [283, 179] on button "Close" at bounding box center [286, 180] width 26 height 11
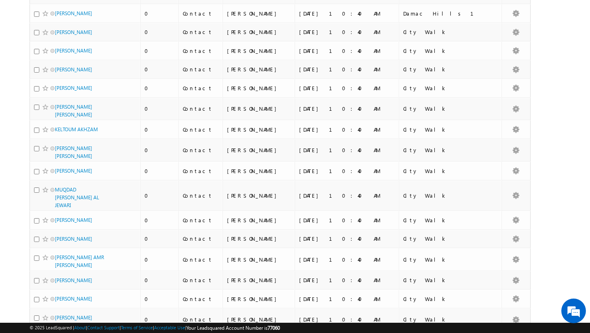
scroll to position [3971, 0]
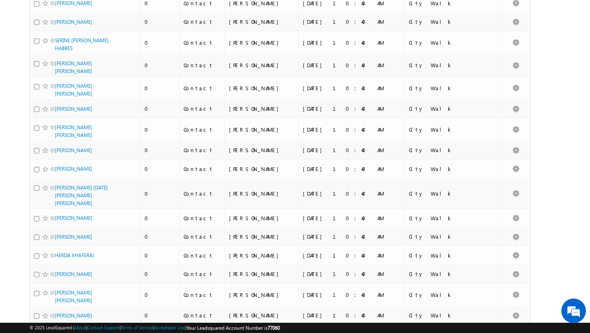
scroll to position [0, 0]
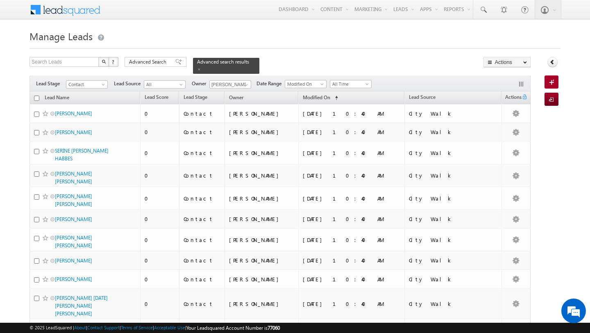
click at [37, 98] on input "checkbox" at bounding box center [36, 97] width 5 height 5
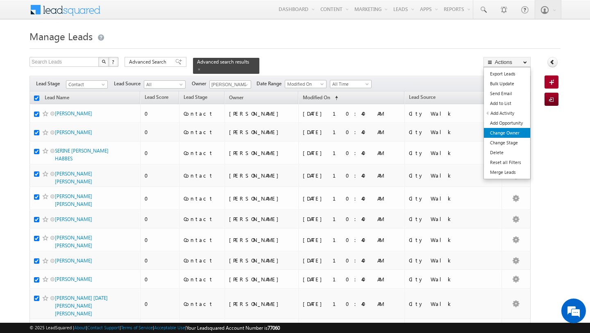
click at [511, 131] on link "Change Owner" at bounding box center [507, 133] width 46 height 10
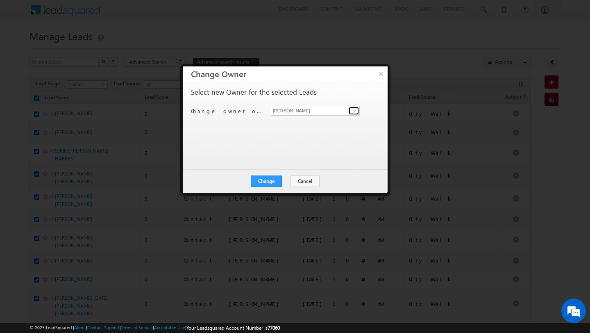
click at [349, 111] on link at bounding box center [354, 111] width 10 height 8
click at [336, 120] on link "MEHFOOZA MEMON mehfooza.memon@indglobal.ae" at bounding box center [315, 124] width 89 height 16
click at [273, 180] on button "Change" at bounding box center [266, 180] width 31 height 11
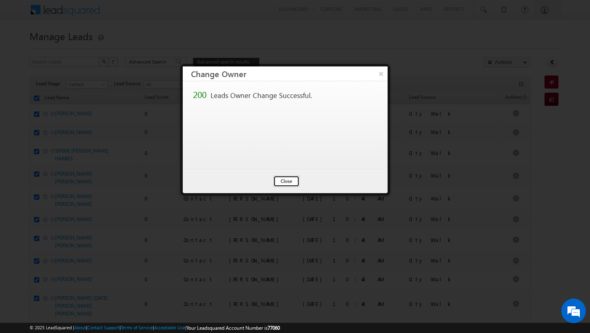
click at [287, 182] on button "Close" at bounding box center [286, 180] width 26 height 11
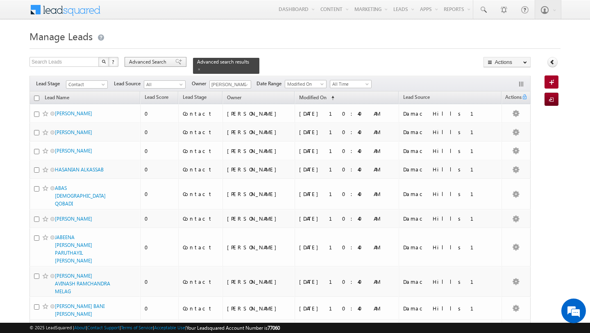
click at [146, 64] on span "Advanced Search" at bounding box center [149, 61] width 40 height 7
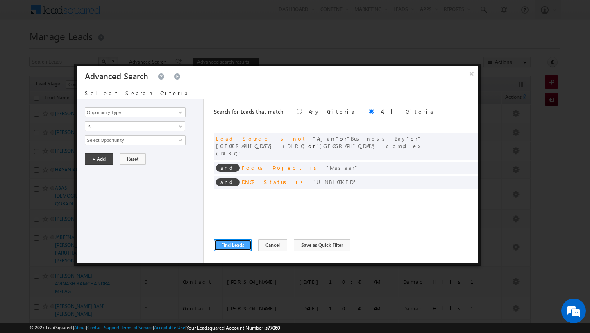
click at [233, 246] on button "Find Leads" at bounding box center [233, 244] width 38 height 11
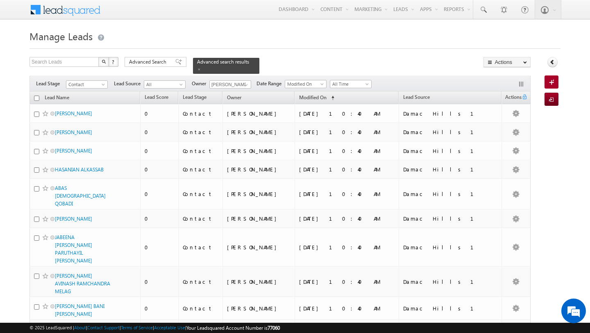
click at [37, 98] on input "checkbox" at bounding box center [36, 97] width 5 height 5
checkbox input "true"
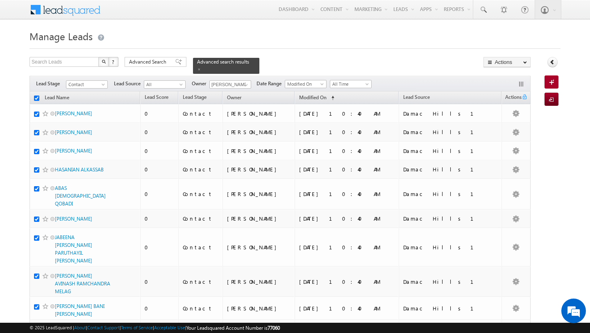
checkbox input "true"
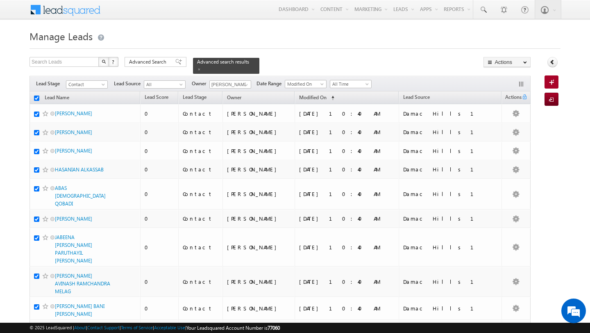
checkbox input "true"
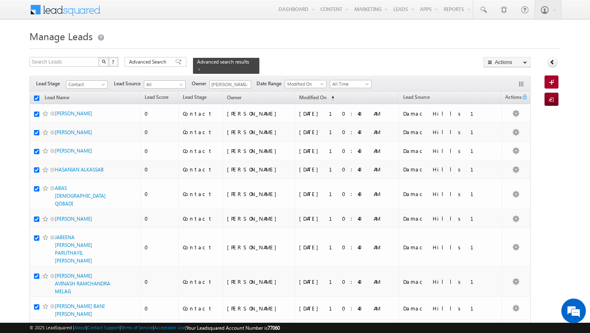
checkbox input "true"
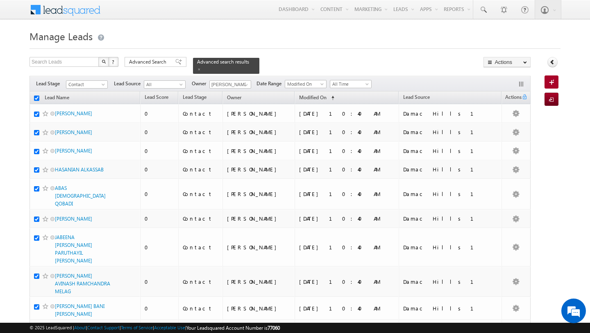
checkbox input "true"
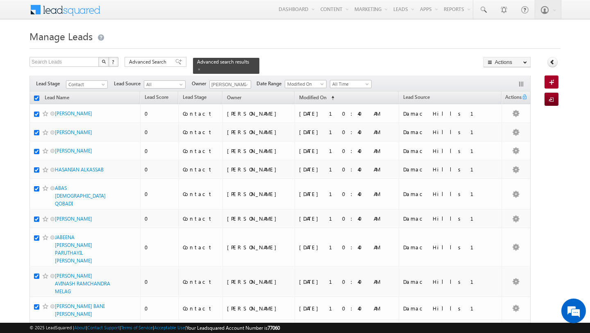
checkbox input "true"
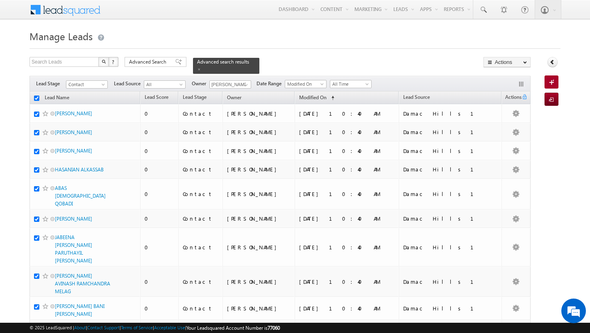
checkbox input "true"
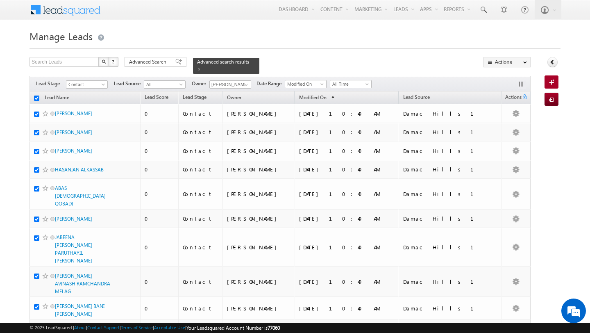
checkbox input "true"
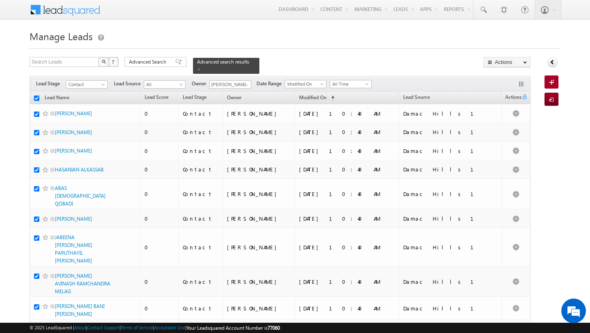
checkbox input "true"
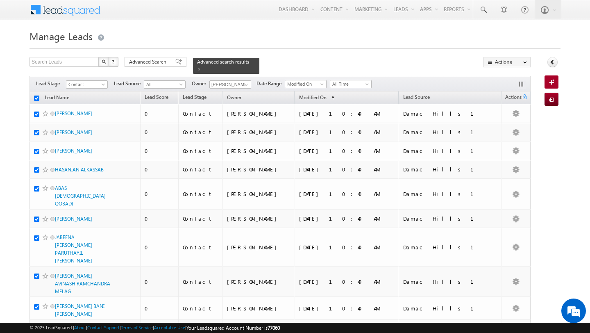
checkbox input "true"
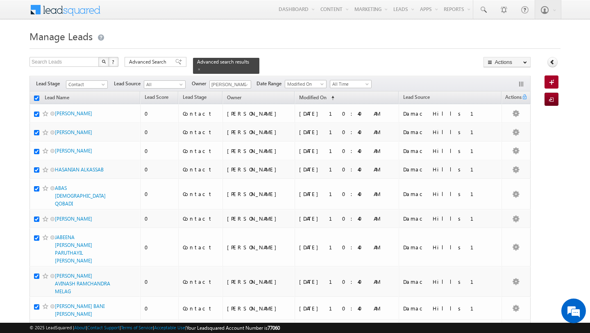
checkbox input "true"
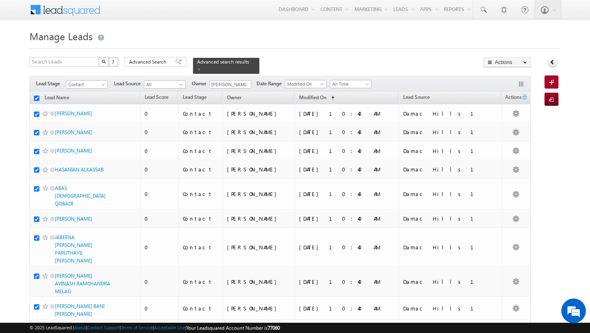
checkbox input "true"
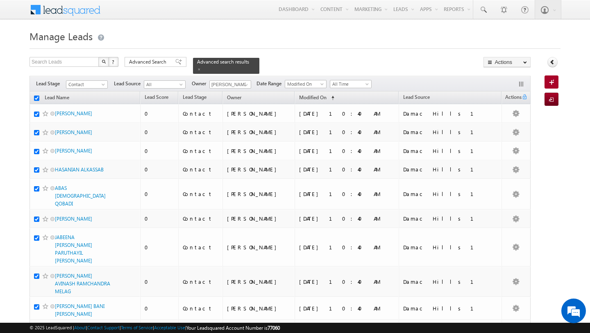
checkbox input "true"
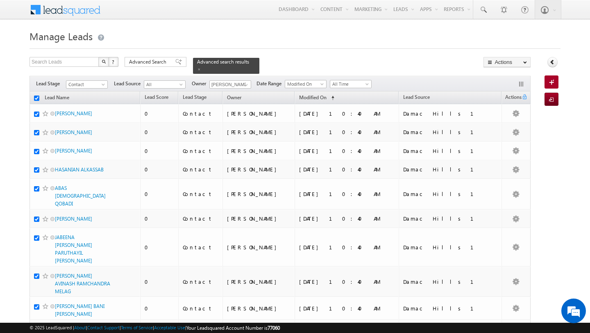
checkbox input "true"
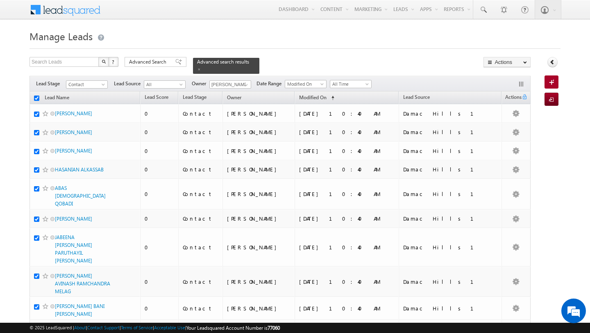
checkbox input "true"
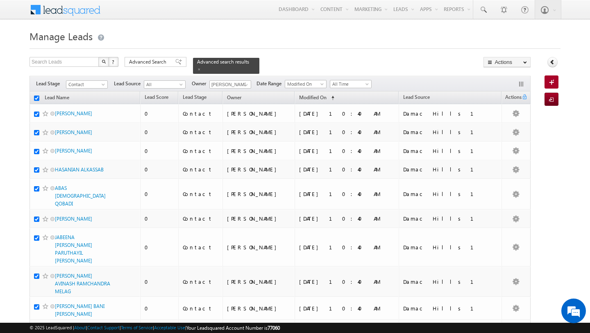
checkbox input "true"
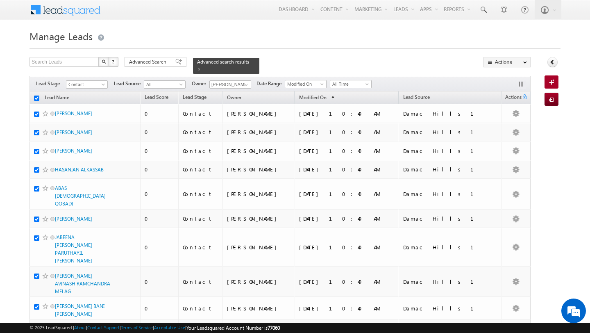
checkbox input "true"
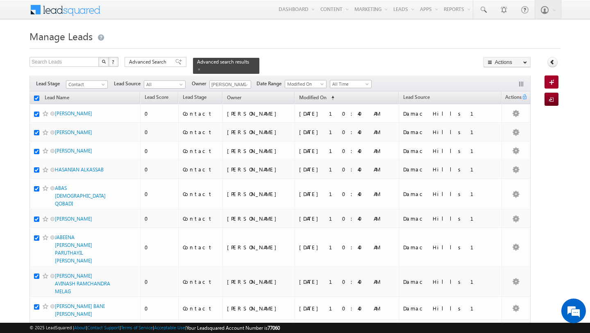
checkbox input "true"
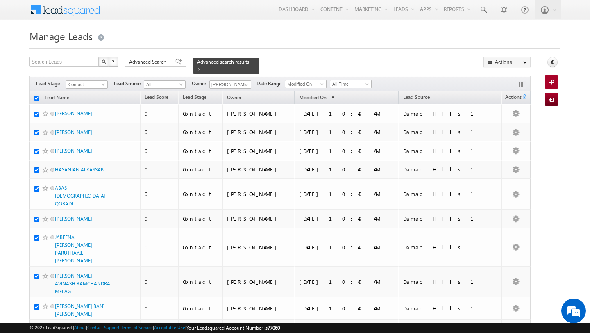
checkbox input "true"
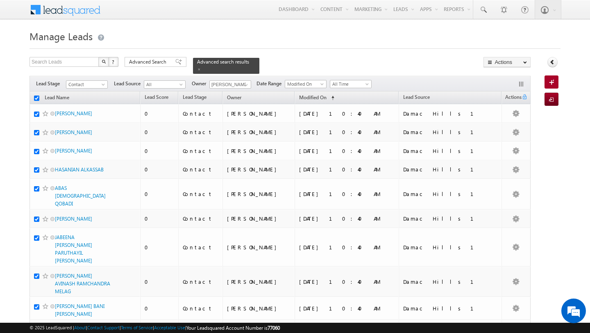
checkbox input "true"
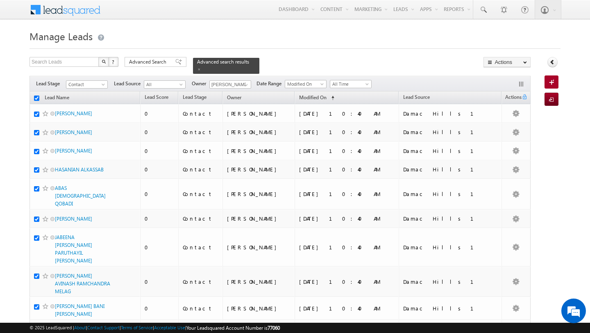
checkbox input "true"
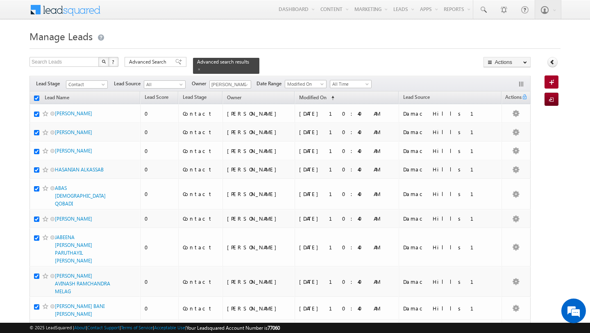
checkbox input "true"
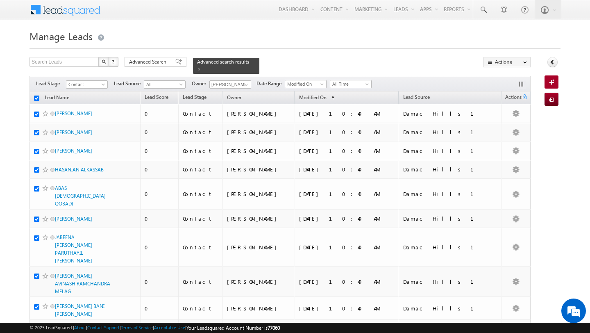
checkbox input "true"
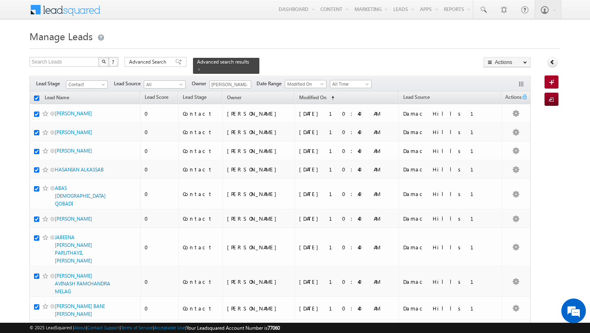
checkbox input "true"
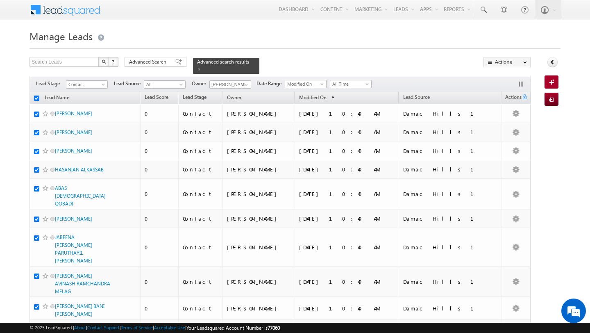
checkbox input "true"
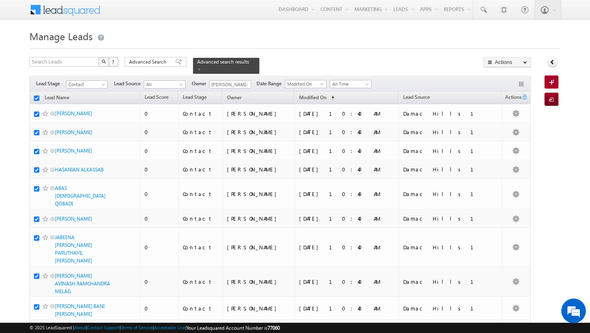
checkbox input "true"
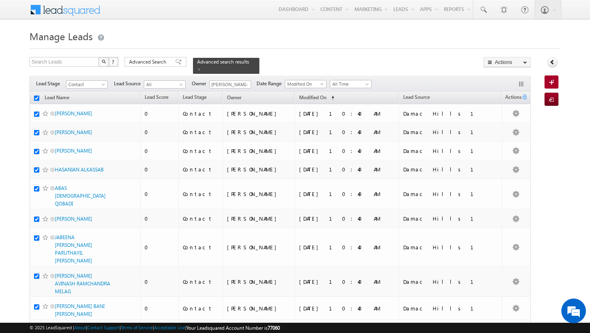
checkbox input "true"
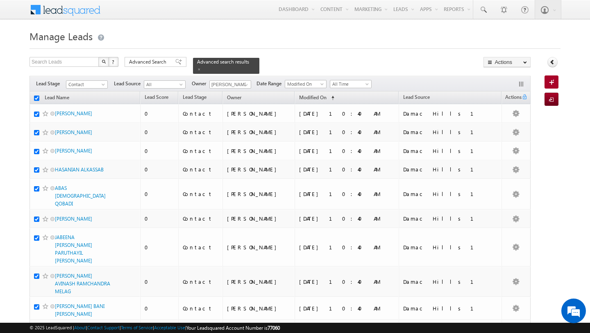
checkbox input "true"
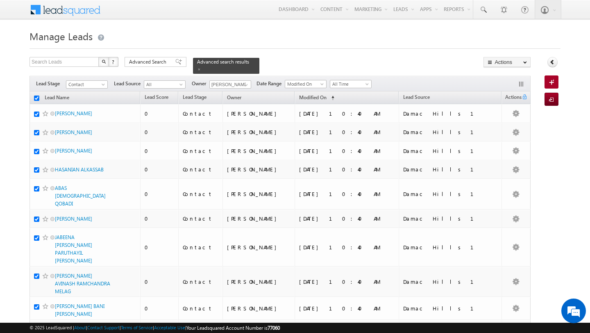
checkbox input "true"
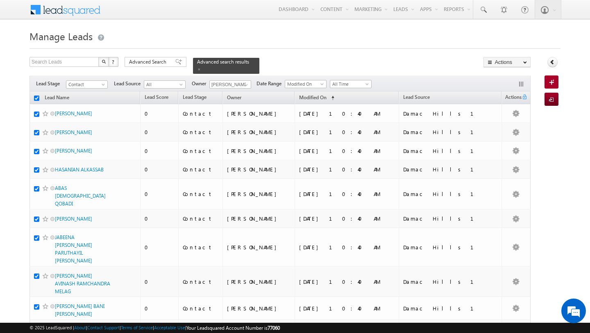
checkbox input "true"
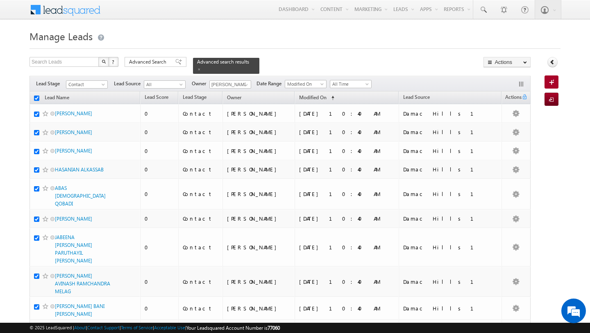
checkbox input "true"
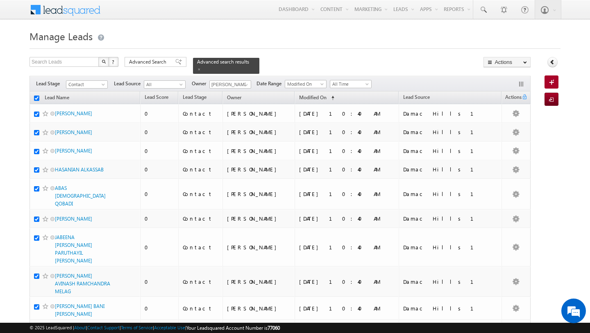
checkbox input "true"
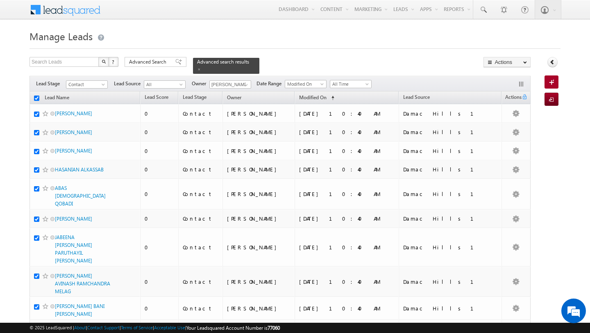
checkbox input "true"
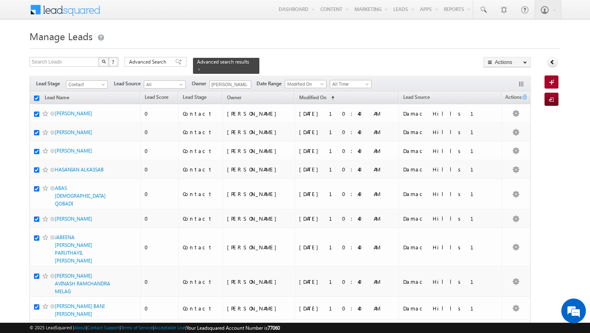
checkbox input "true"
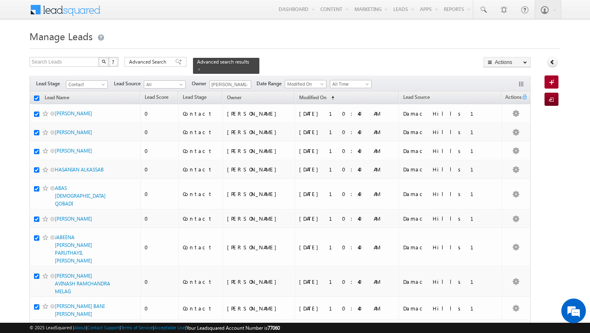
checkbox input "true"
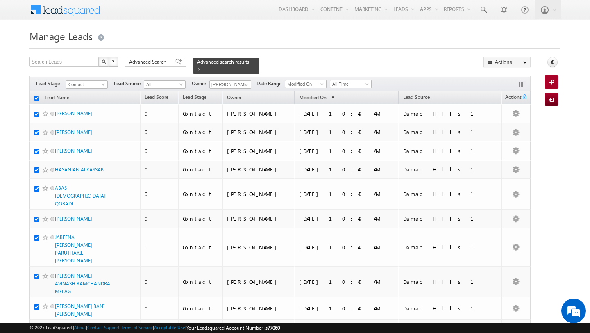
checkbox input "true"
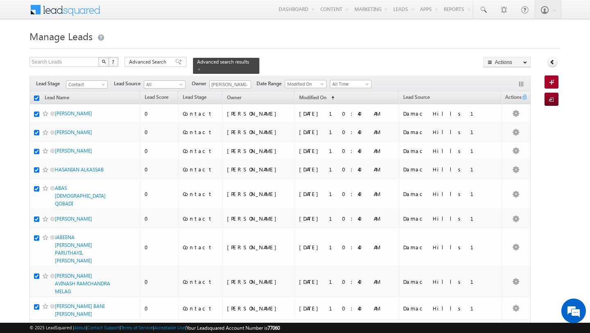
checkbox input "true"
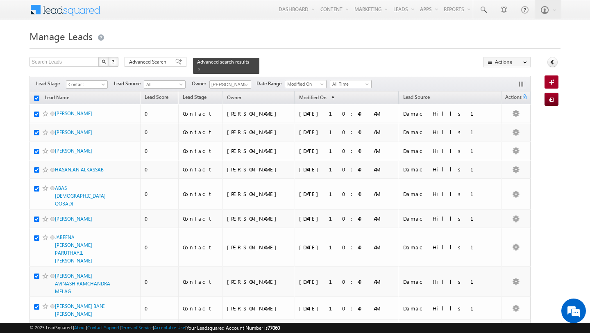
checkbox input "true"
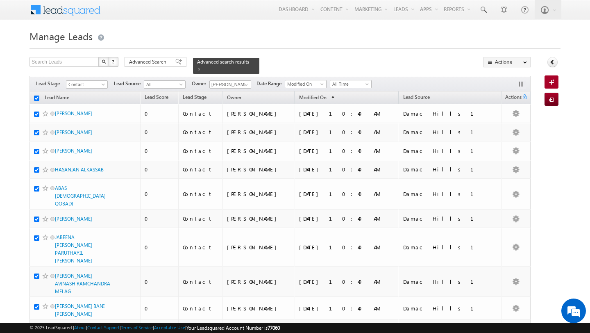
checkbox input "true"
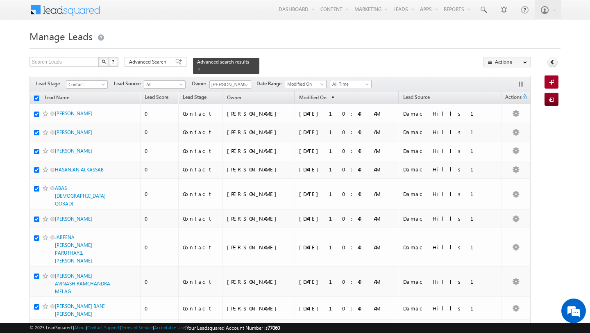
checkbox input "true"
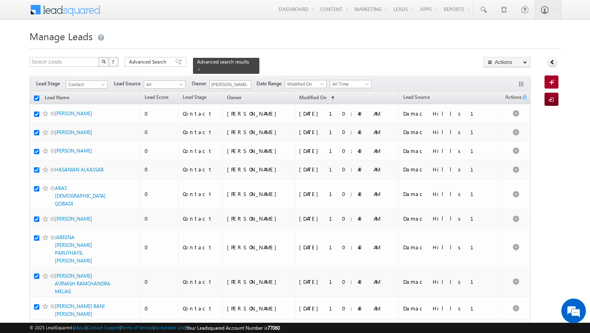
checkbox input "true"
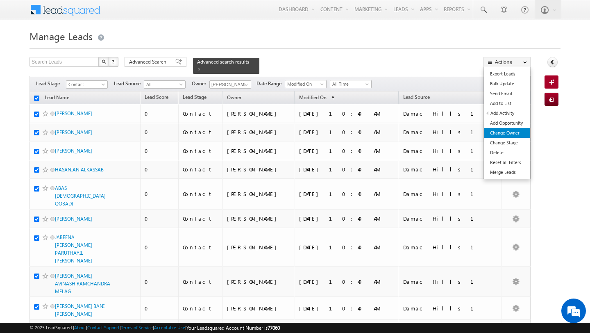
click at [513, 131] on link "Change Owner" at bounding box center [507, 133] width 46 height 10
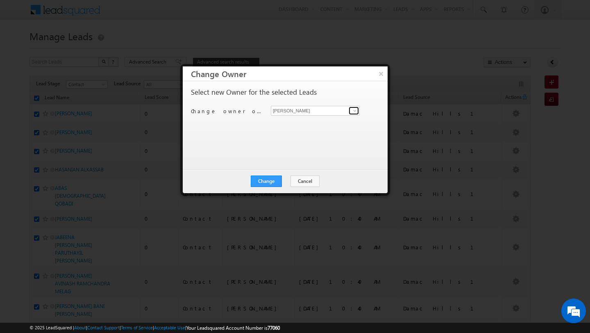
click at [357, 110] on span at bounding box center [355, 110] width 7 height 7
click at [292, 125] on span "subham.modak@indglobal.ae" at bounding box center [311, 127] width 74 height 6
click at [266, 184] on button "Change" at bounding box center [266, 180] width 31 height 11
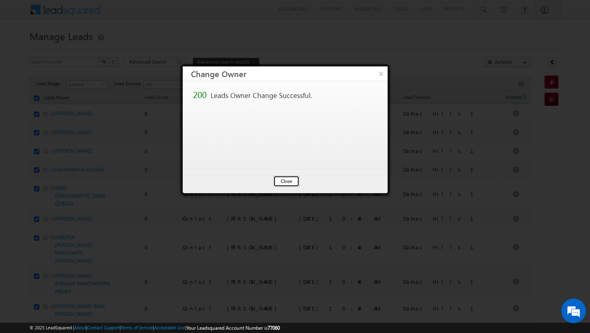
click at [286, 181] on button "Close" at bounding box center [286, 180] width 26 height 11
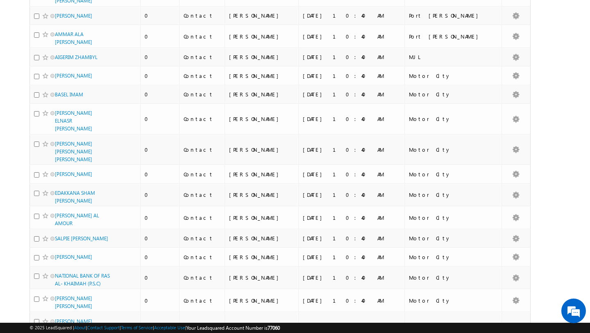
scroll to position [3945, 0]
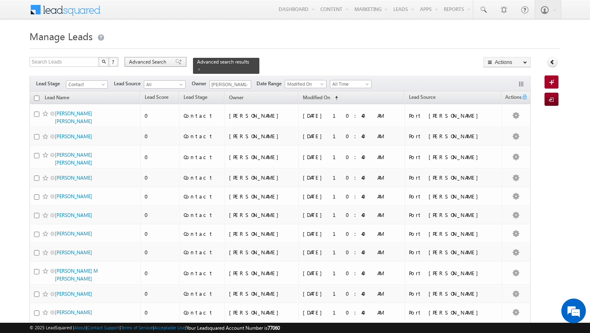
click at [142, 60] on span "Advanced Search" at bounding box center [149, 61] width 40 height 7
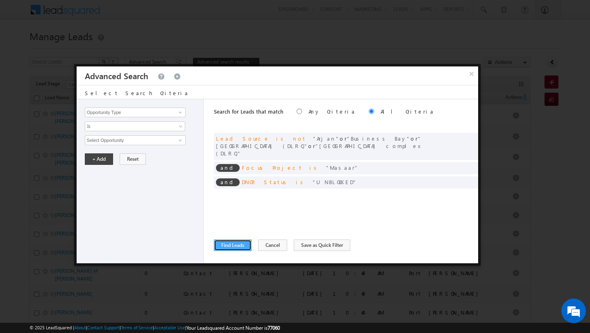
click at [242, 243] on button "Find Leads" at bounding box center [233, 244] width 38 height 11
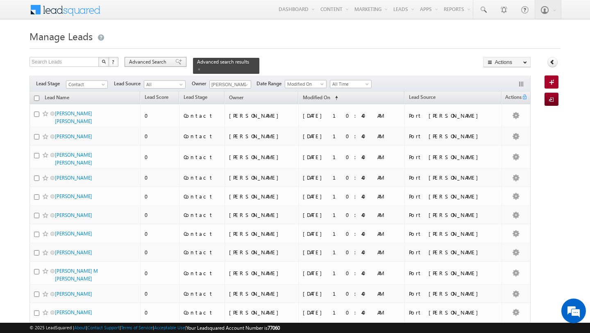
click at [147, 65] on span "Advanced Search" at bounding box center [149, 61] width 40 height 7
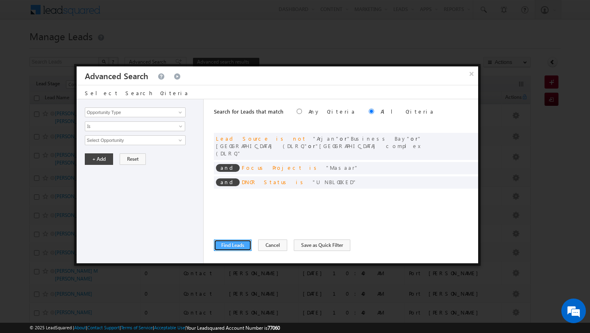
click at [236, 245] on button "Find Leads" at bounding box center [233, 244] width 38 height 11
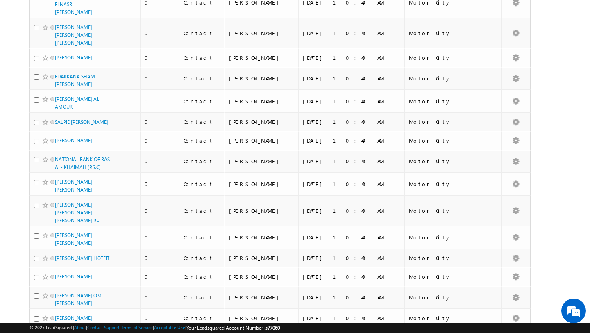
scroll to position [3945, 0]
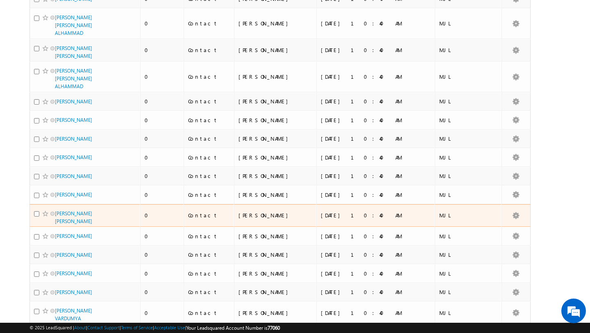
scroll to position [3847, 0]
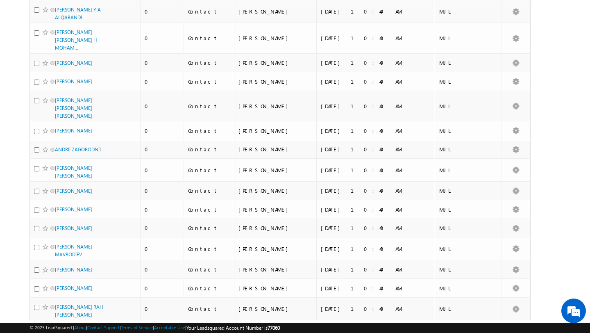
click at [472, 329] on link "3" at bounding box center [472, 336] width 15 height 14
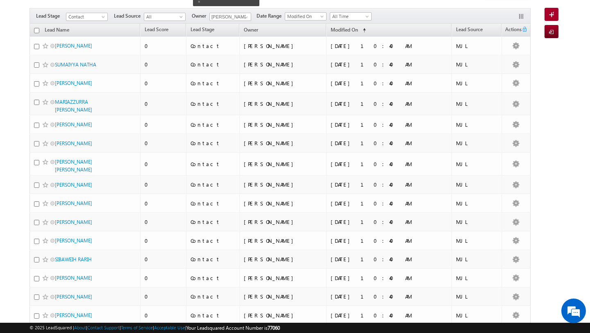
scroll to position [0, 0]
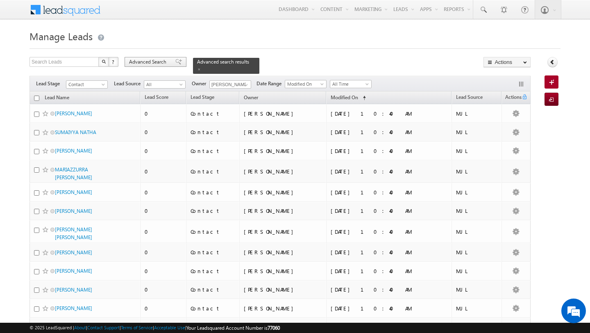
click at [148, 64] on span "Advanced Search" at bounding box center [149, 61] width 40 height 7
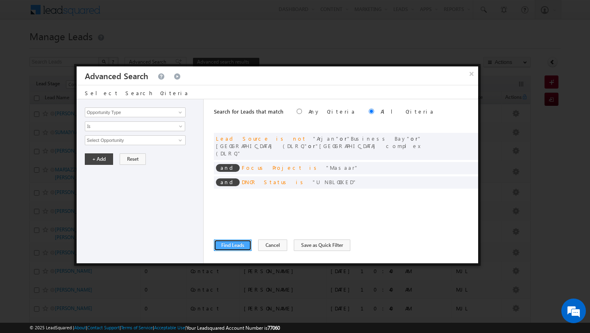
click at [236, 247] on button "Find Leads" at bounding box center [233, 244] width 38 height 11
